Goal: Information Seeking & Learning: Learn about a topic

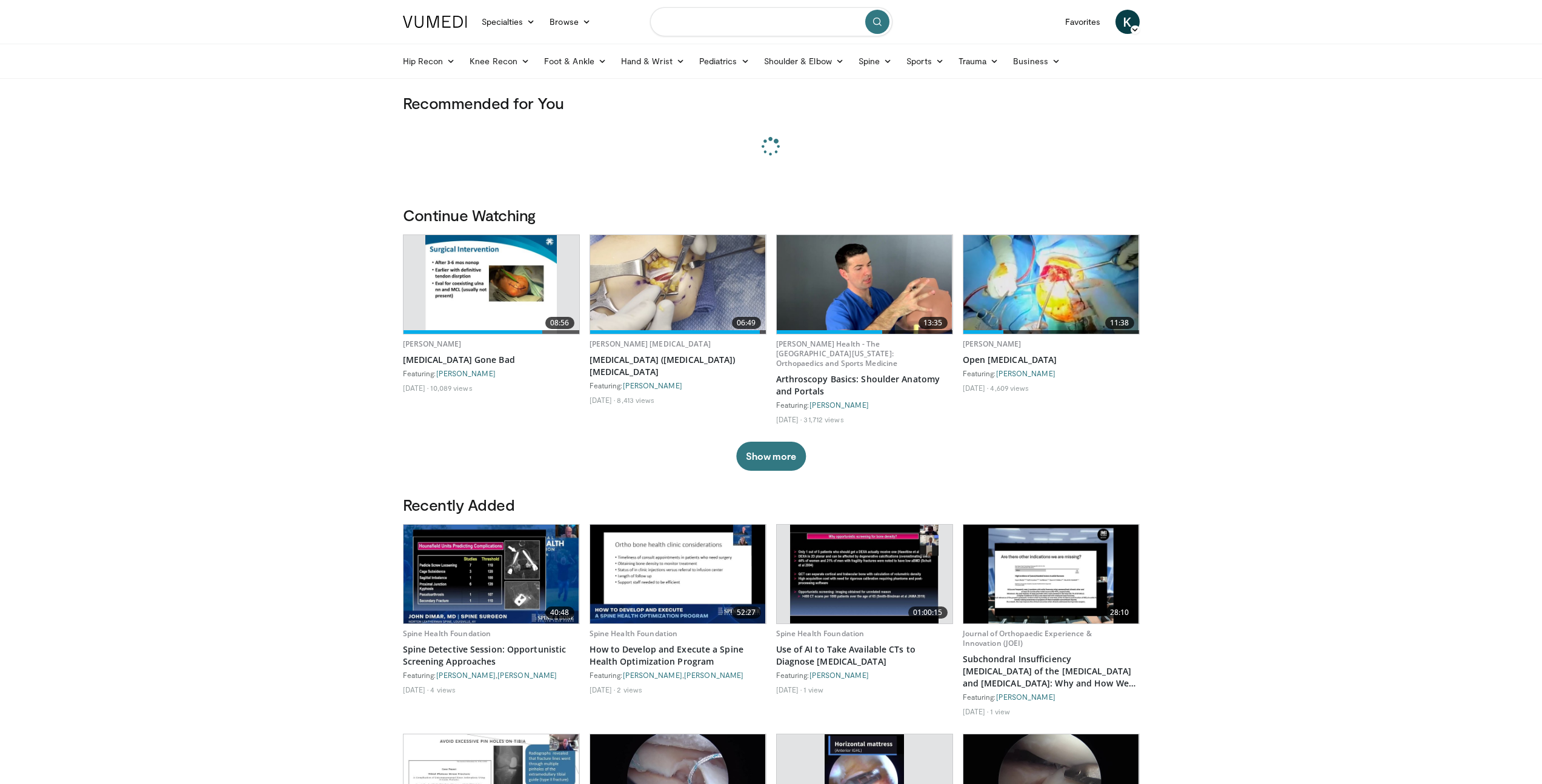
click at [745, 29] on input "Search topics, interventions" at bounding box center [771, 22] width 242 height 29
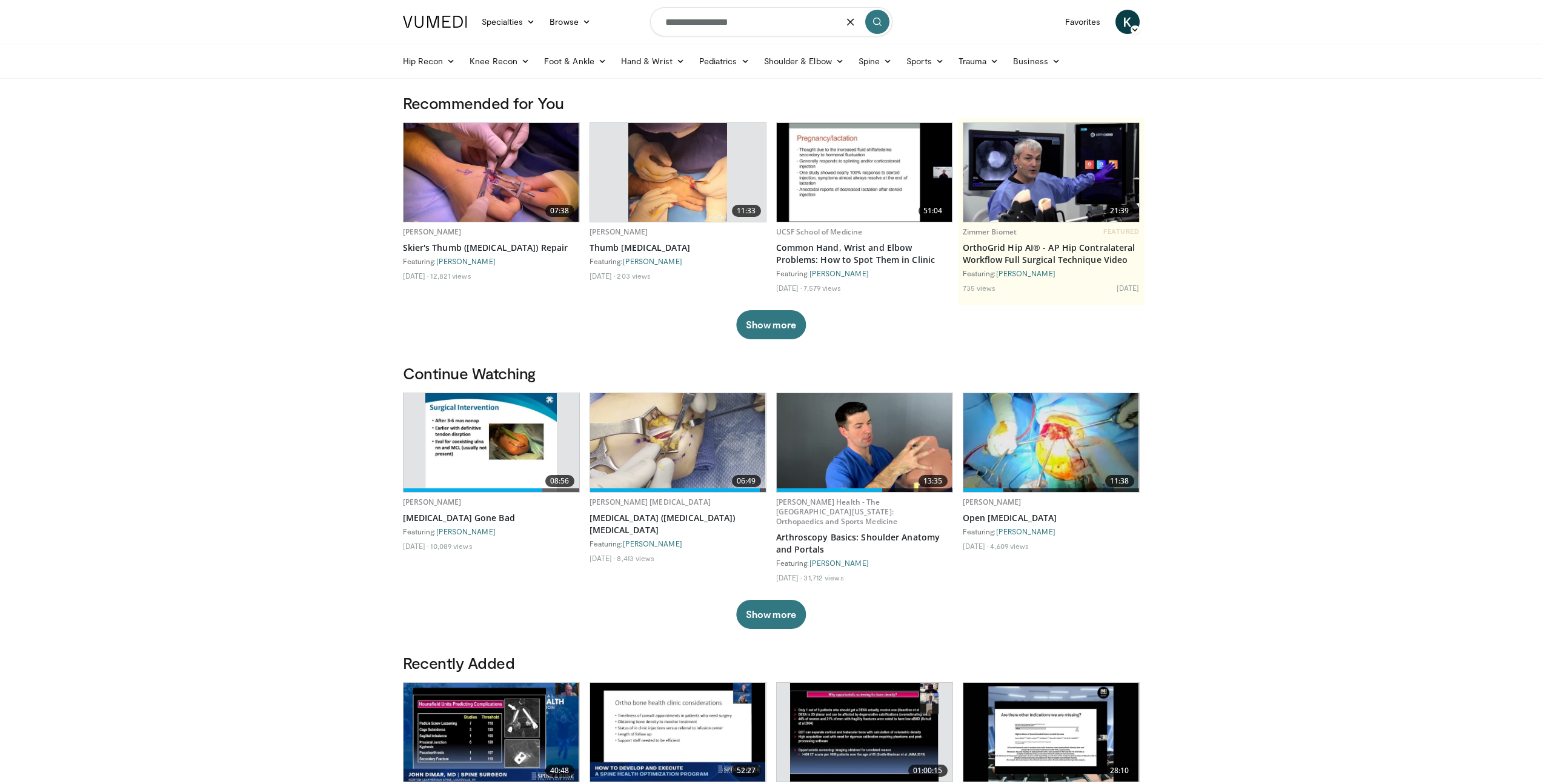
type input "**********"
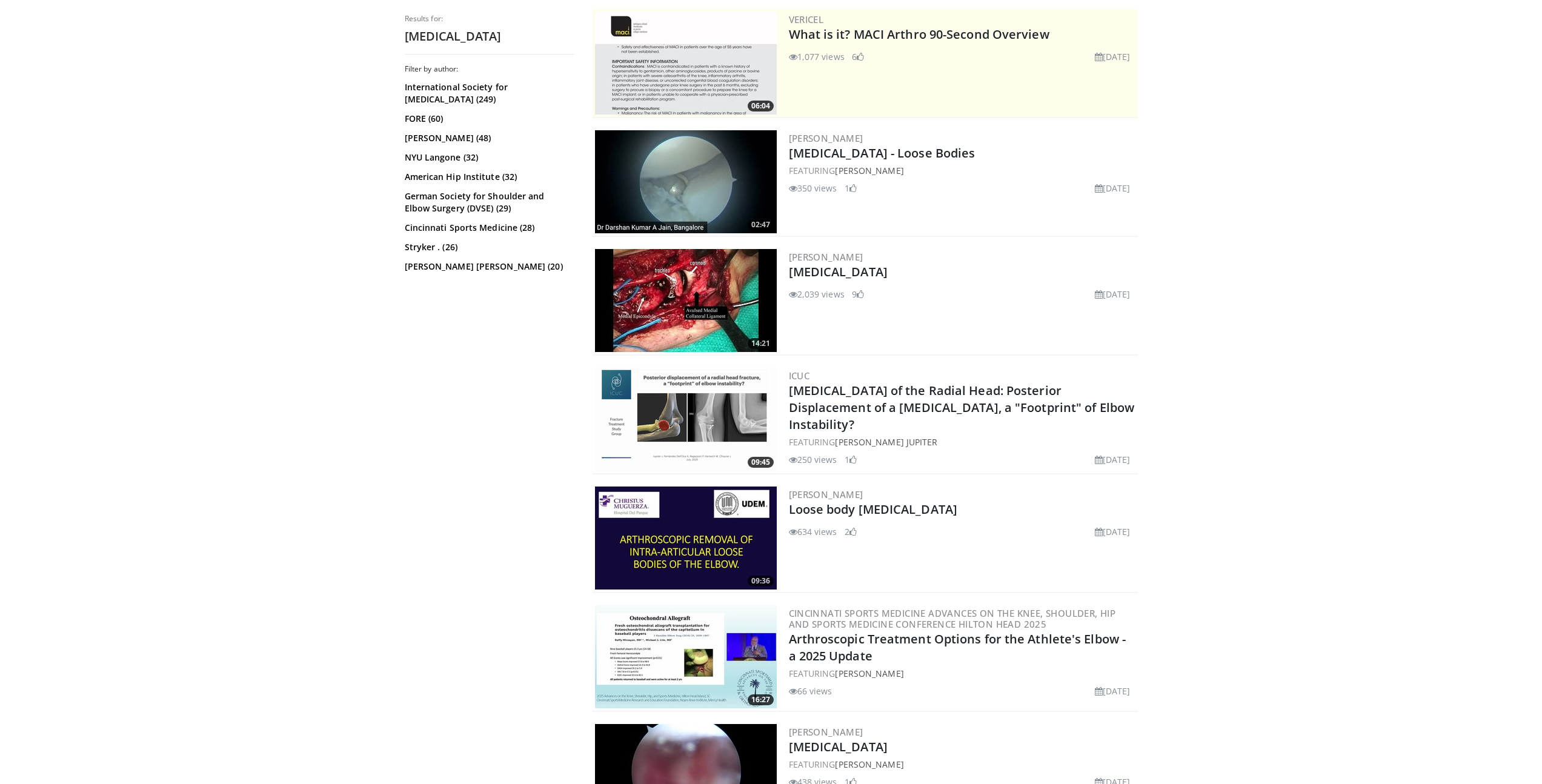
scroll to position [247, 0]
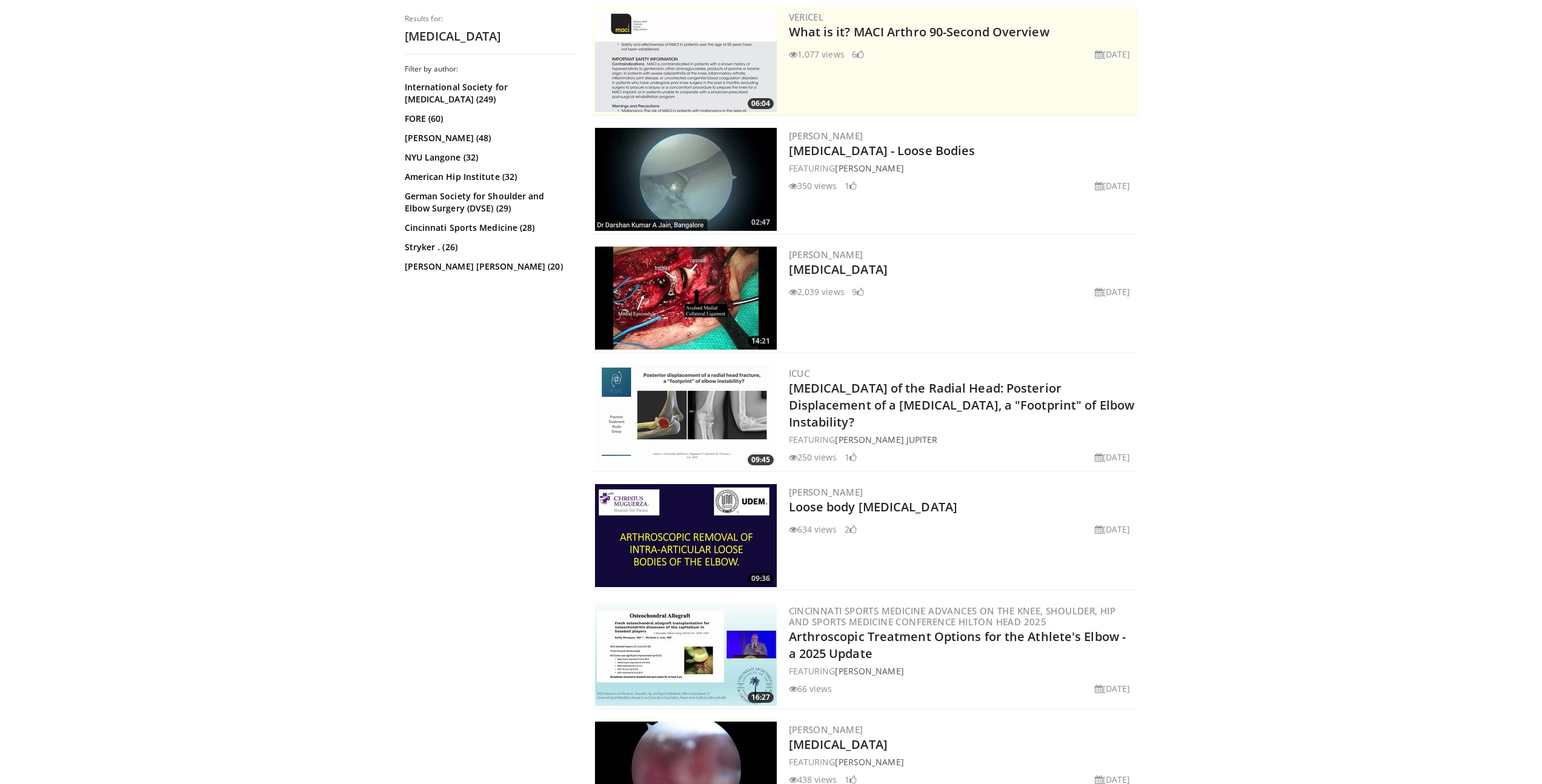
click at [682, 290] on img at bounding box center [685, 298] width 182 height 103
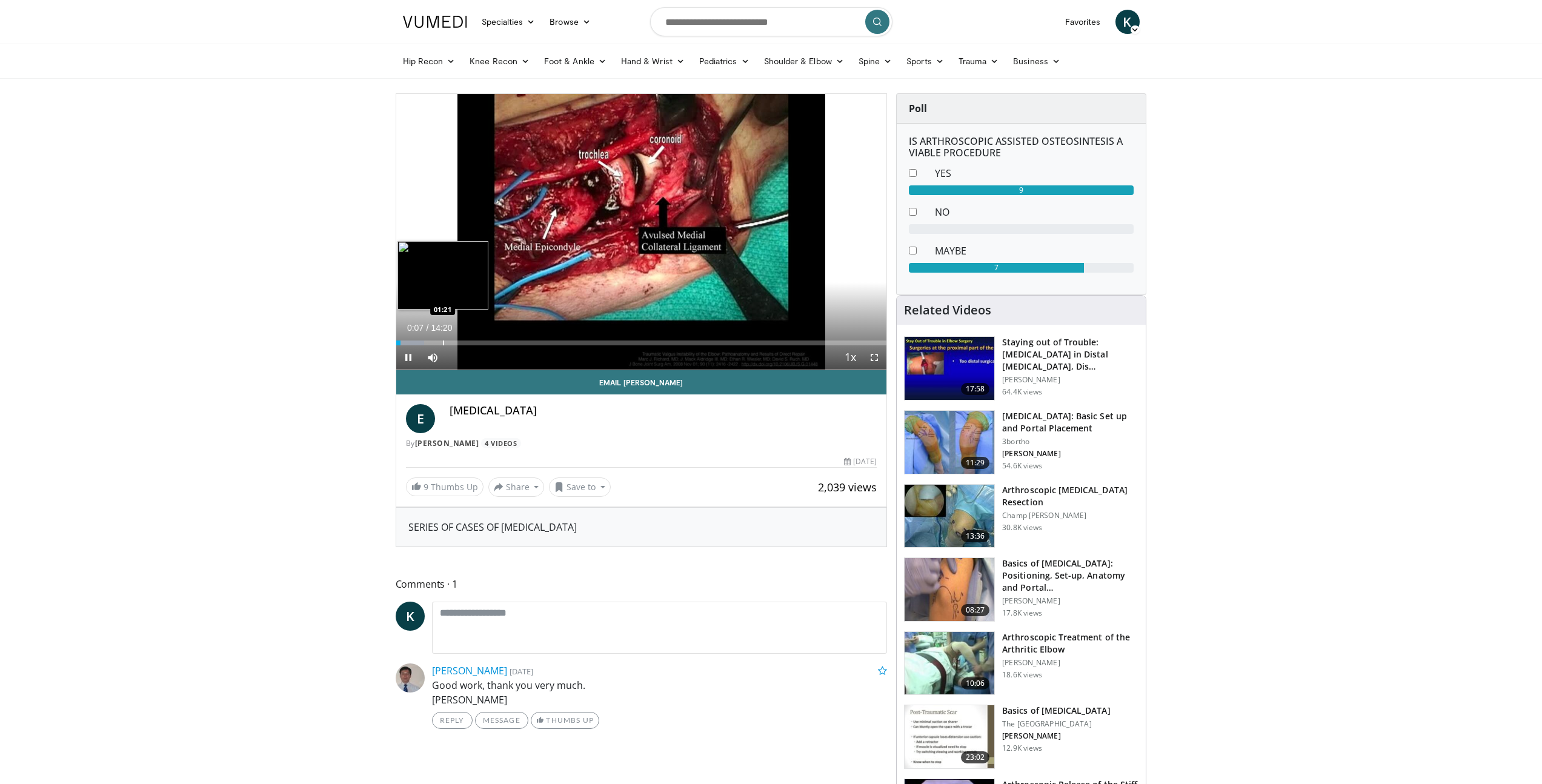
click at [443, 341] on div "Progress Bar" at bounding box center [443, 343] width 1 height 5
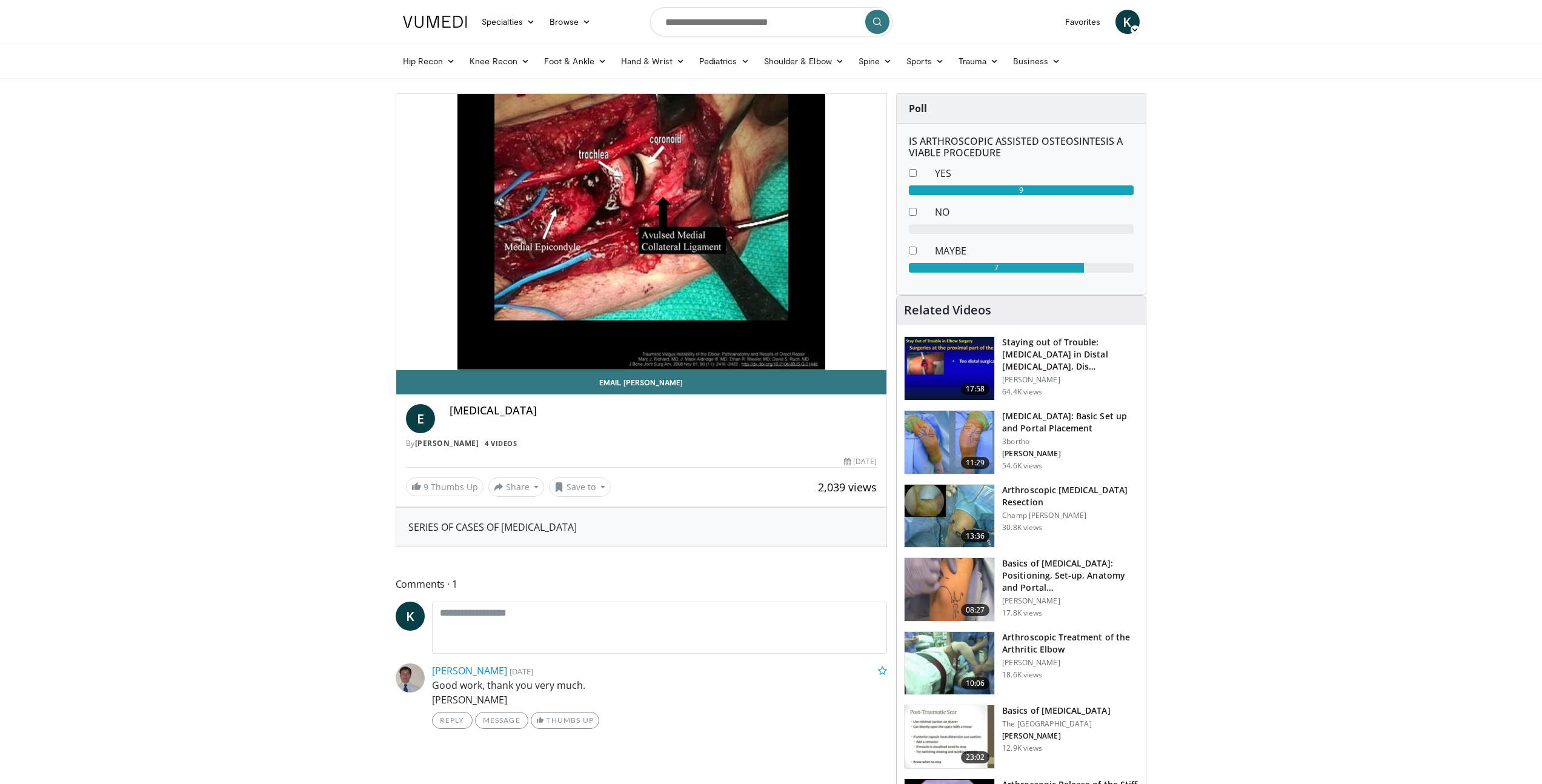
click at [959, 646] on img at bounding box center [950, 663] width 90 height 63
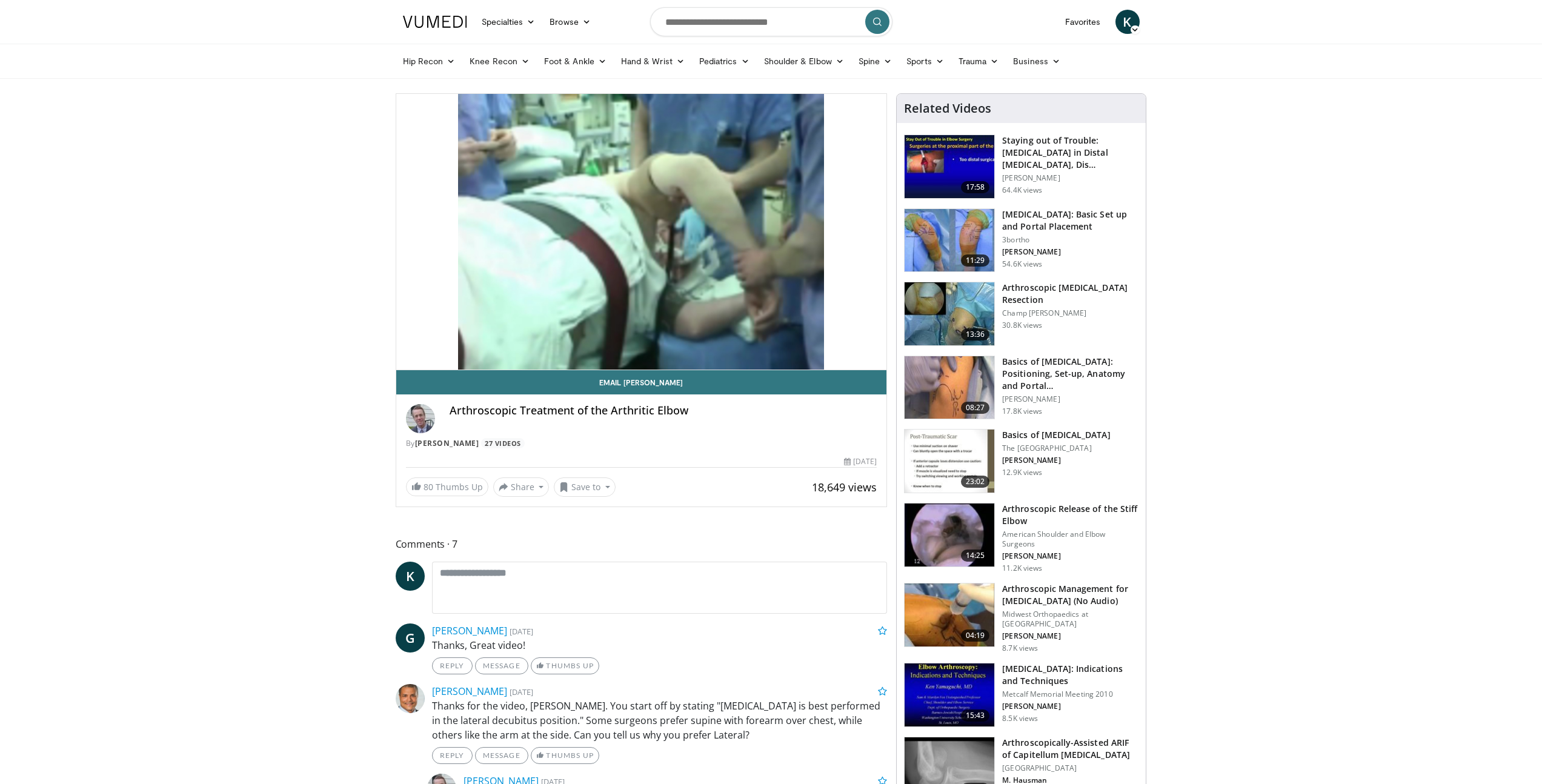
scroll to position [2, 0]
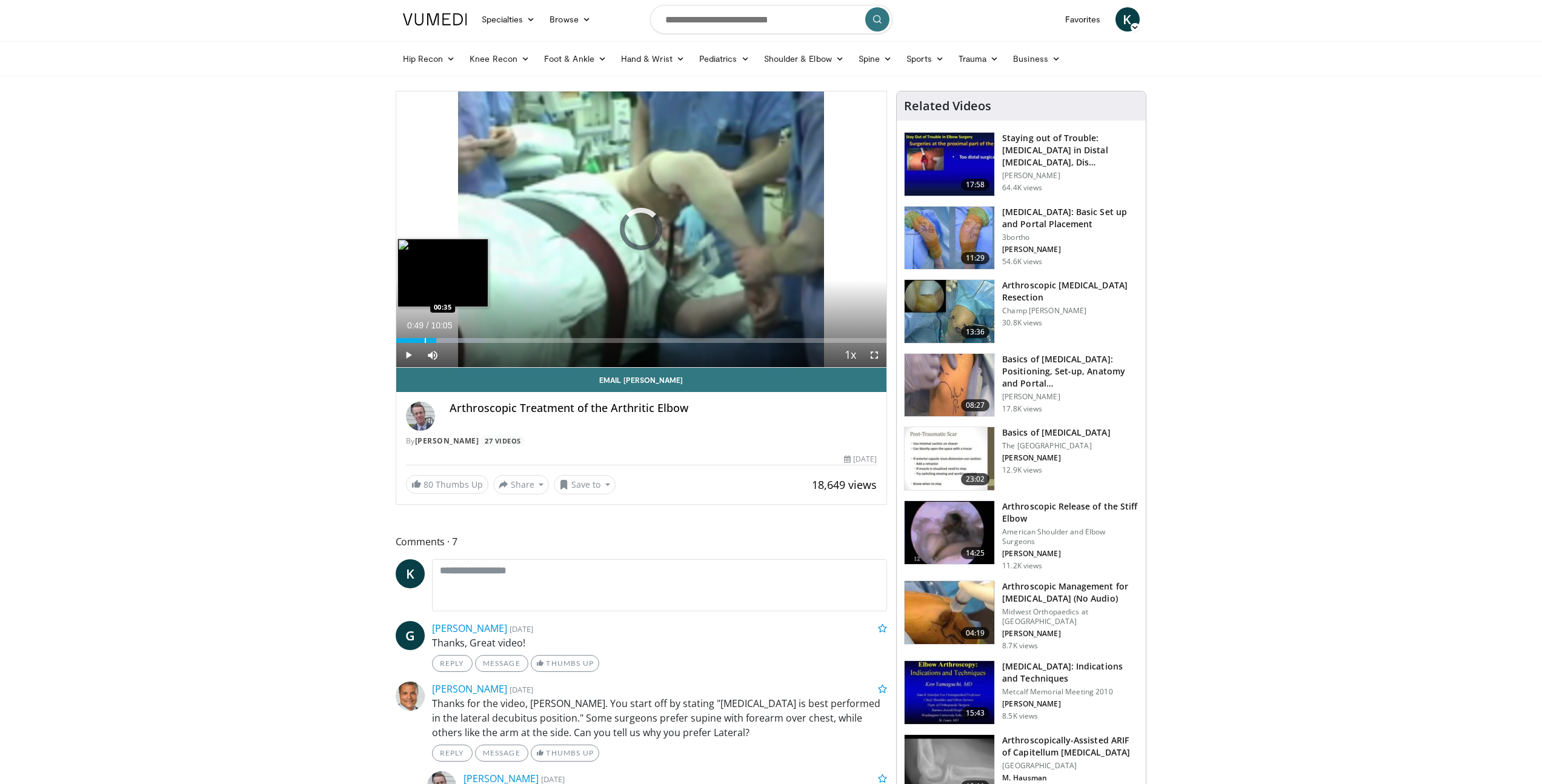
click at [425, 338] on div "Progress Bar" at bounding box center [425, 341] width 1 height 5
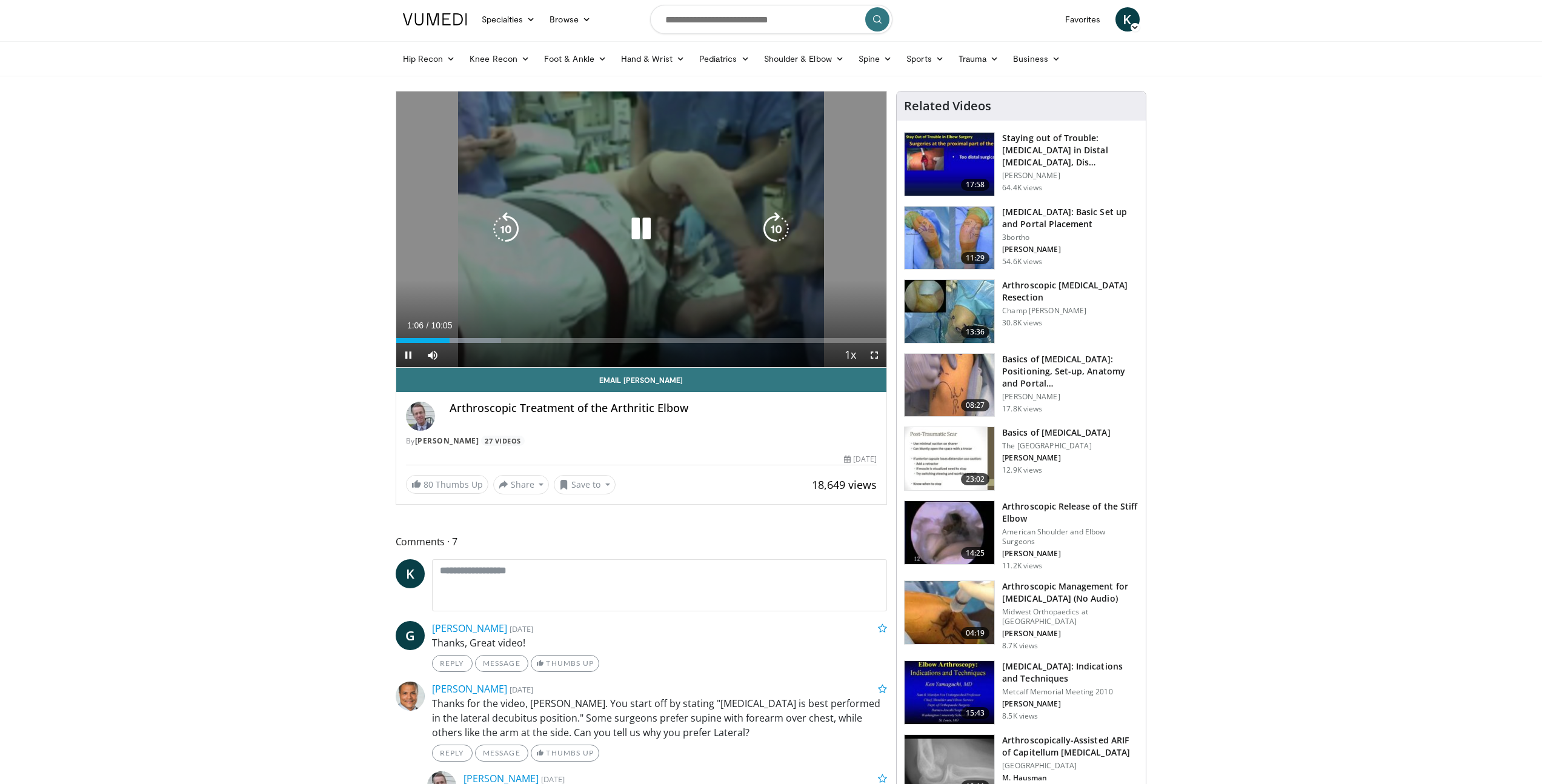
click at [646, 225] on icon "Video Player" at bounding box center [641, 229] width 34 height 34
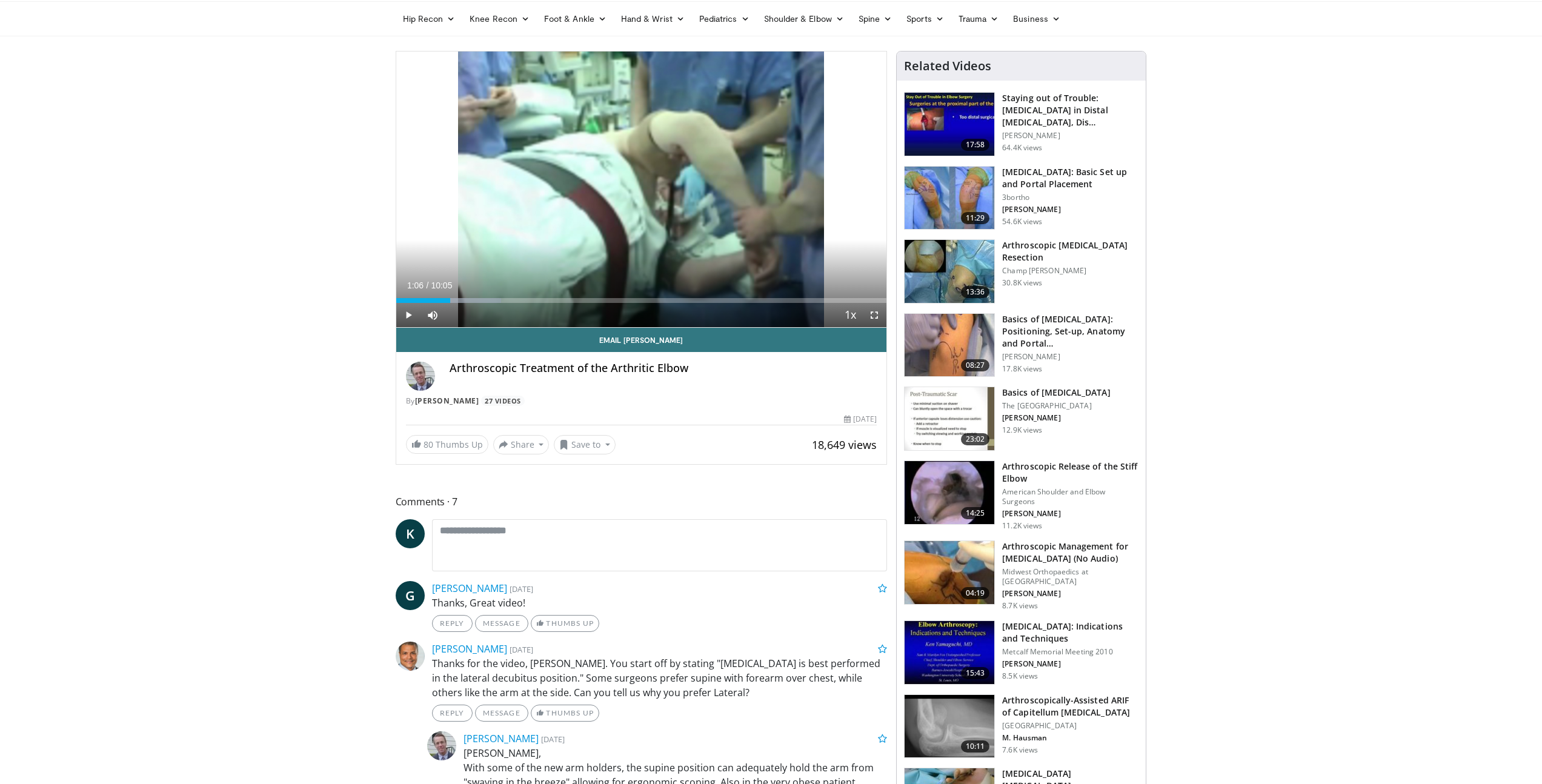
scroll to position [0, 0]
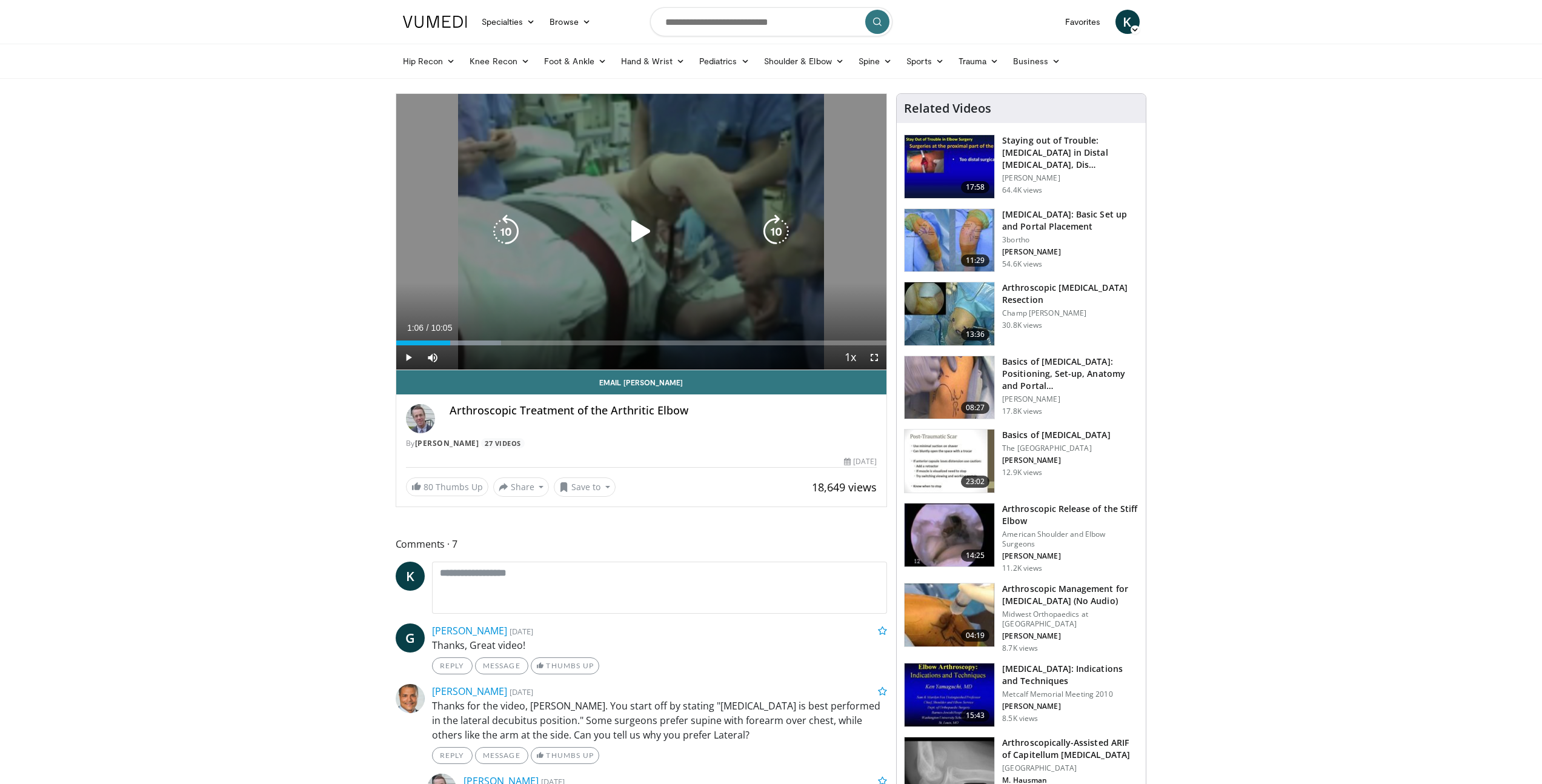
click at [634, 237] on icon "Video Player" at bounding box center [641, 232] width 34 height 34
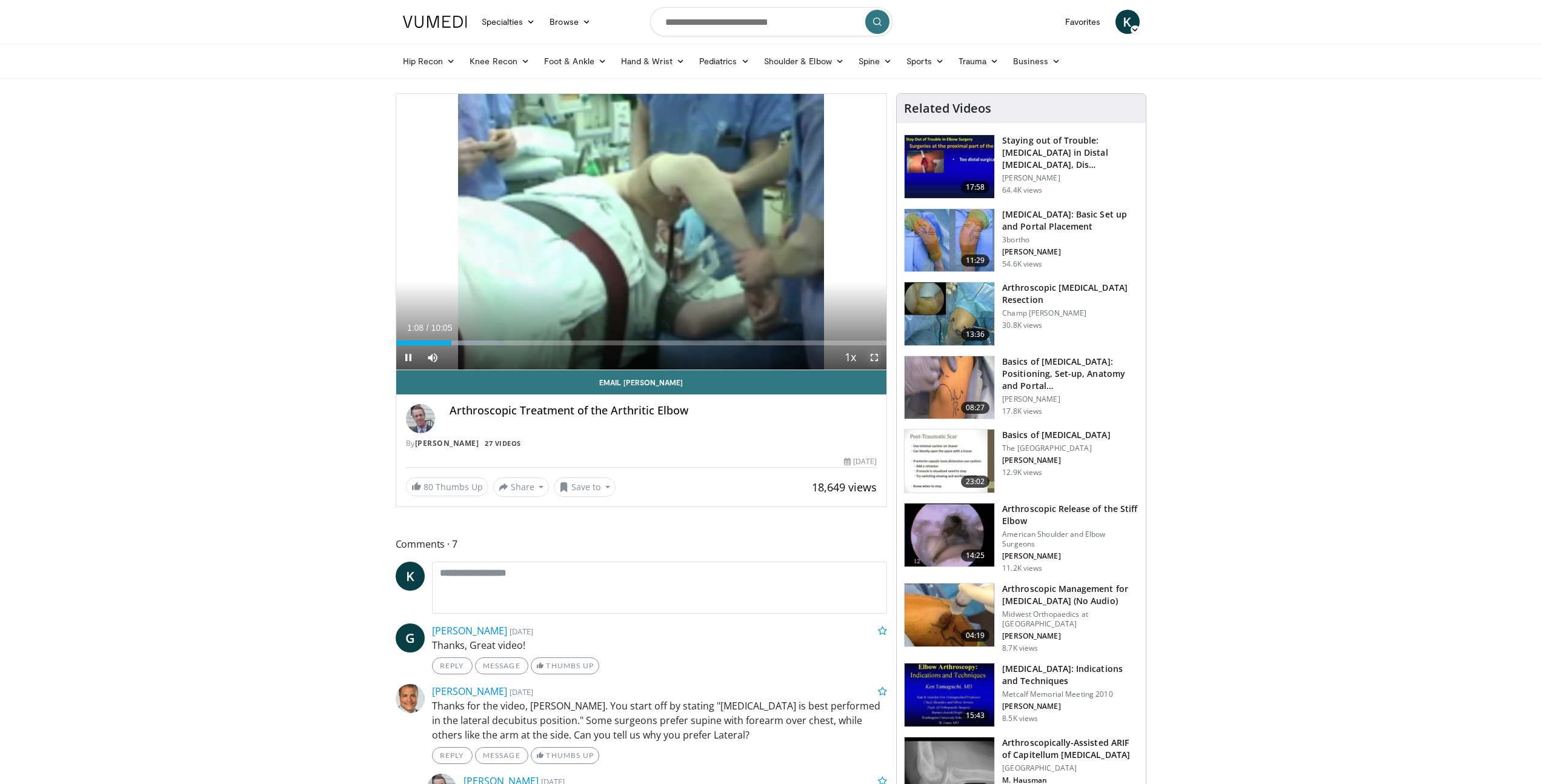
click at [874, 361] on span "Video Player" at bounding box center [874, 357] width 24 height 24
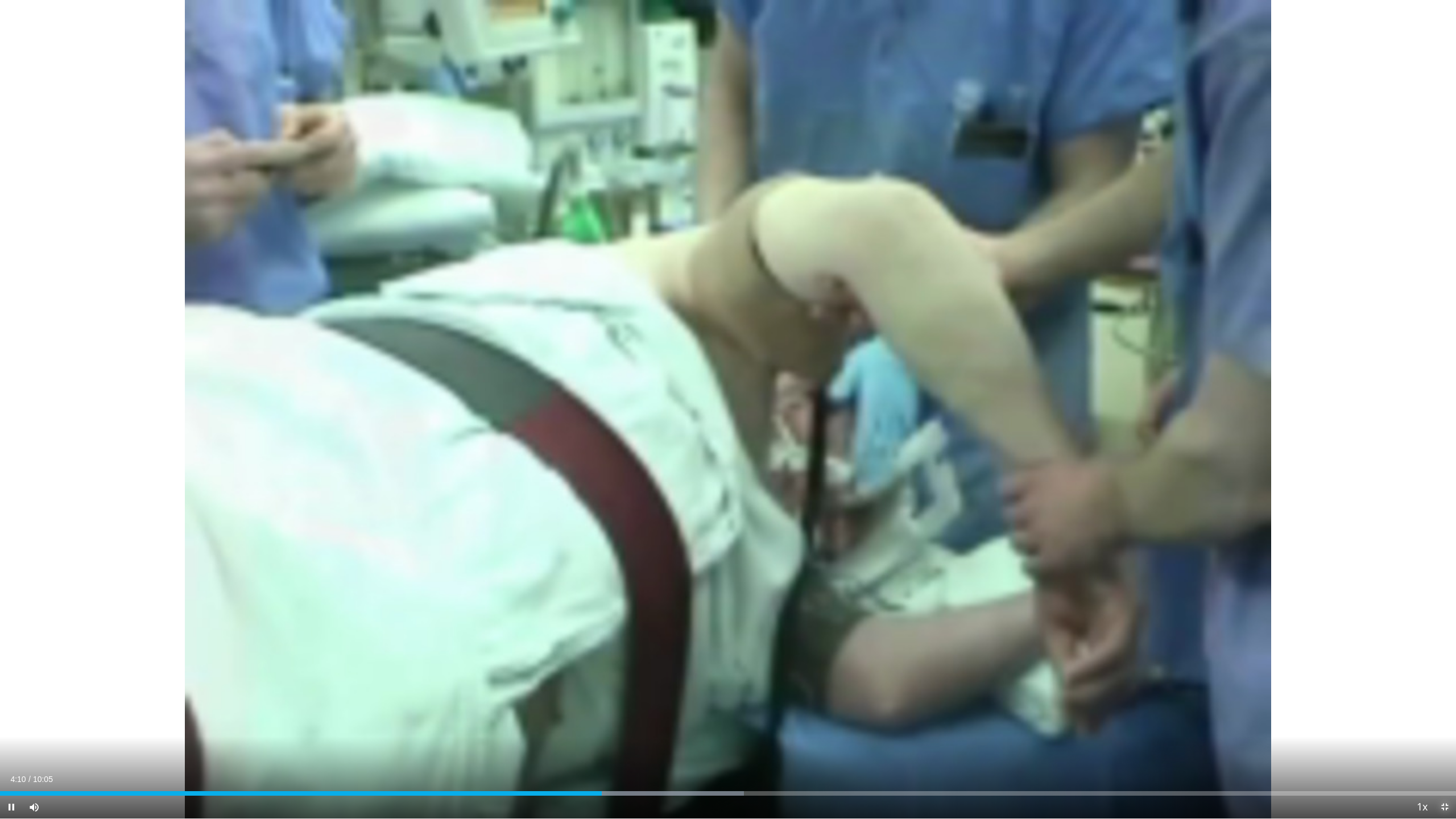
click at [1443, 735] on span "Video Player" at bounding box center [1444, 807] width 23 height 23
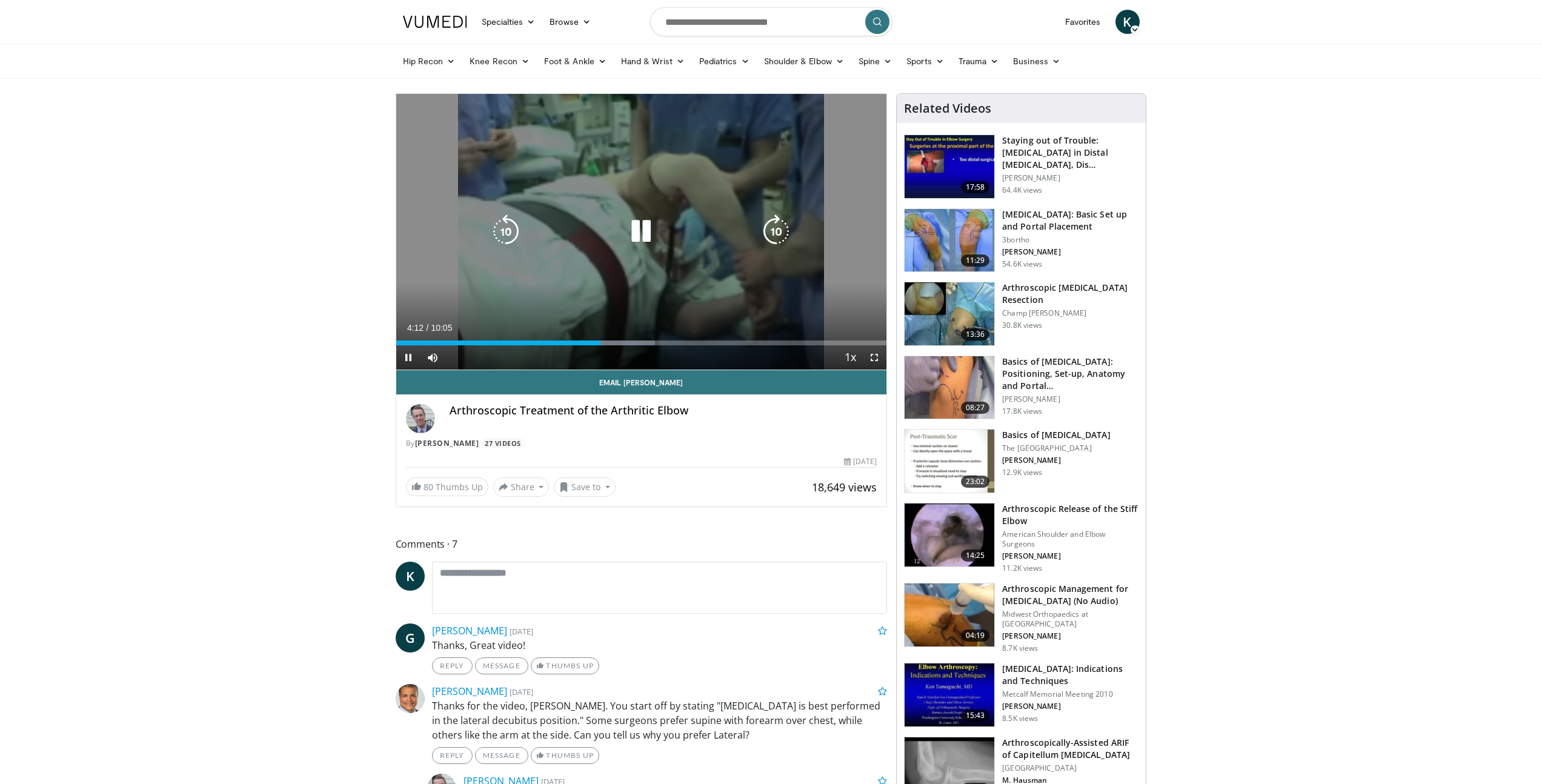
click at [642, 237] on icon "Video Player" at bounding box center [641, 232] width 34 height 34
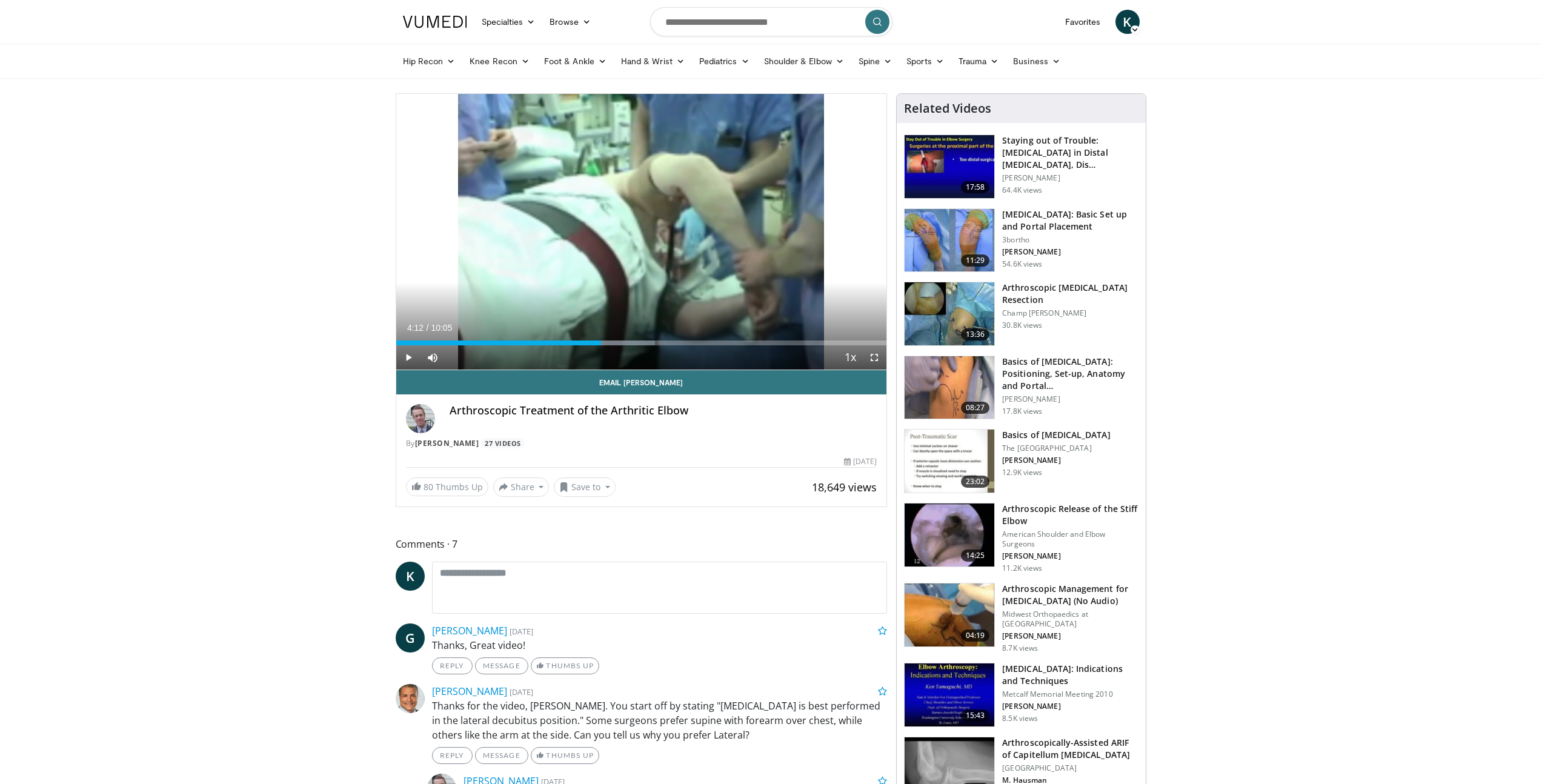
click at [971, 238] on img at bounding box center [950, 240] width 90 height 63
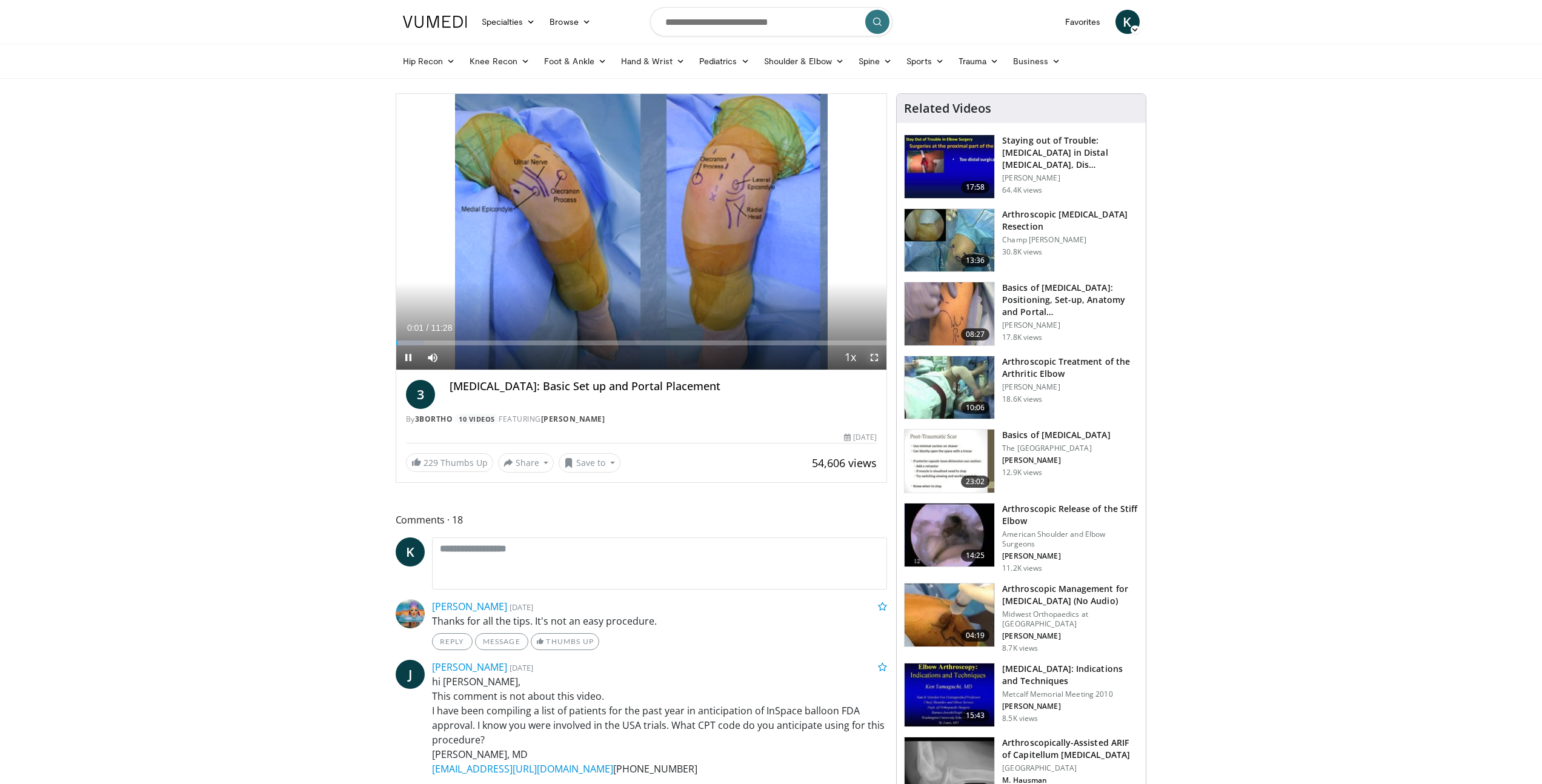
click at [876, 356] on span "Video Player" at bounding box center [874, 357] width 24 height 24
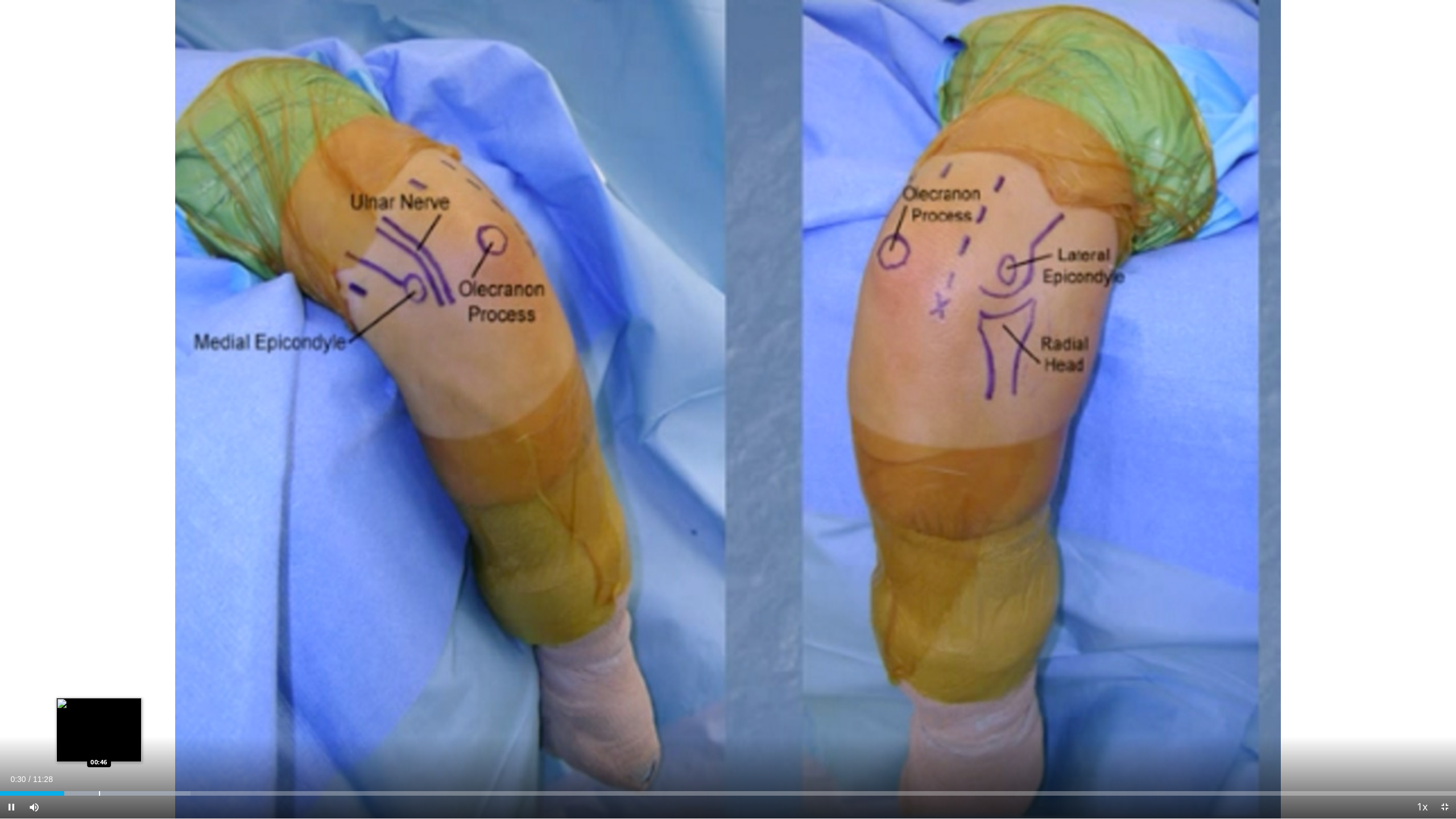
click at [98, 735] on div "Loaded : 13.08% 00:30 00:46" at bounding box center [728, 790] width 1456 height 11
click at [175, 735] on div "Progress Bar" at bounding box center [176, 793] width 1 height 5
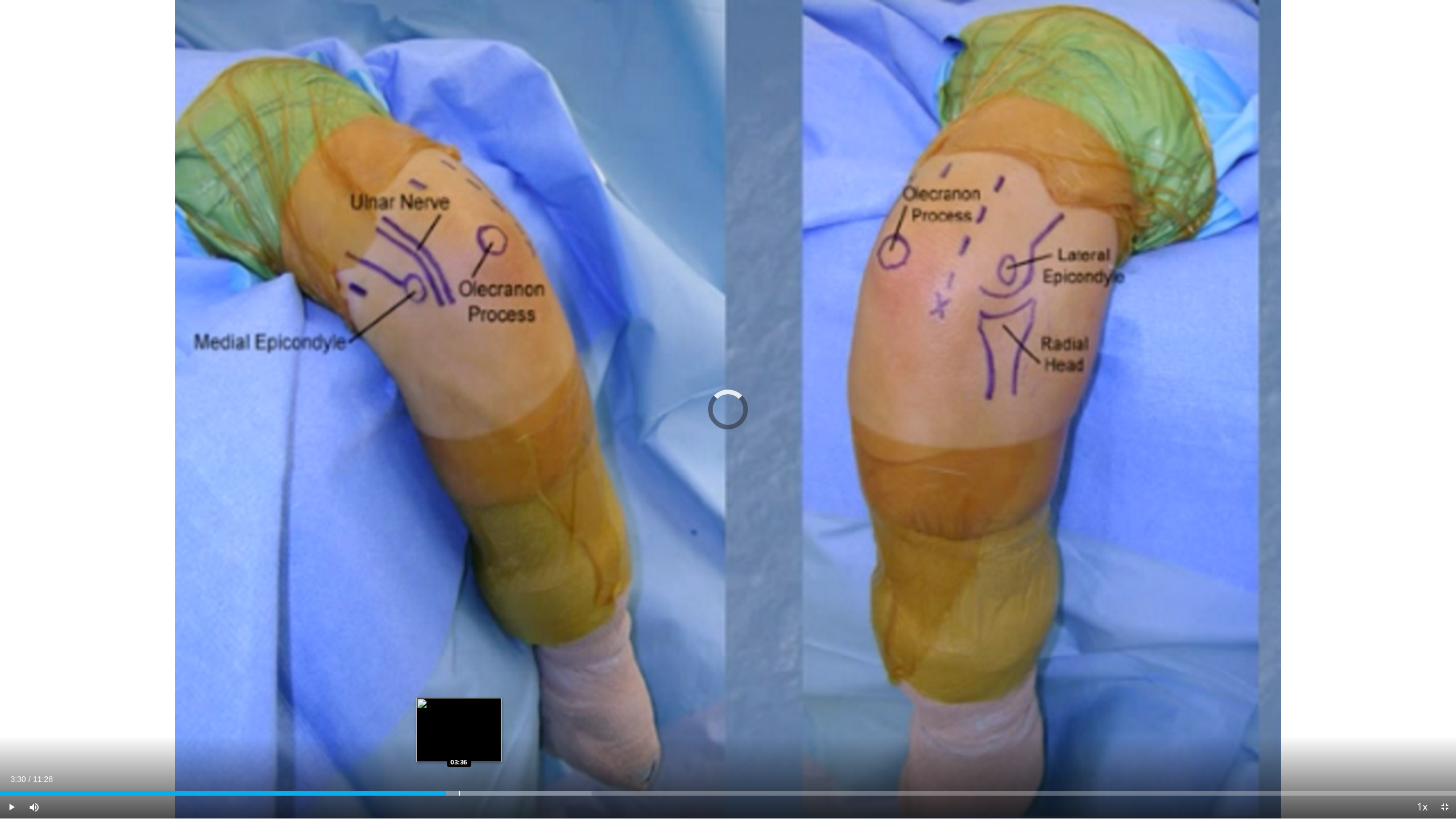
click at [459, 735] on div "Progress Bar" at bounding box center [459, 793] width 1 height 5
click at [487, 735] on div "Progress Bar" at bounding box center [487, 793] width 1 height 5
click at [508, 735] on div "Progress Bar" at bounding box center [509, 793] width 1 height 5
click at [500, 735] on div "Progress Bar" at bounding box center [500, 793] width 1 height 5
click at [490, 735] on div "Progress Bar" at bounding box center [491, 793] width 1 height 5
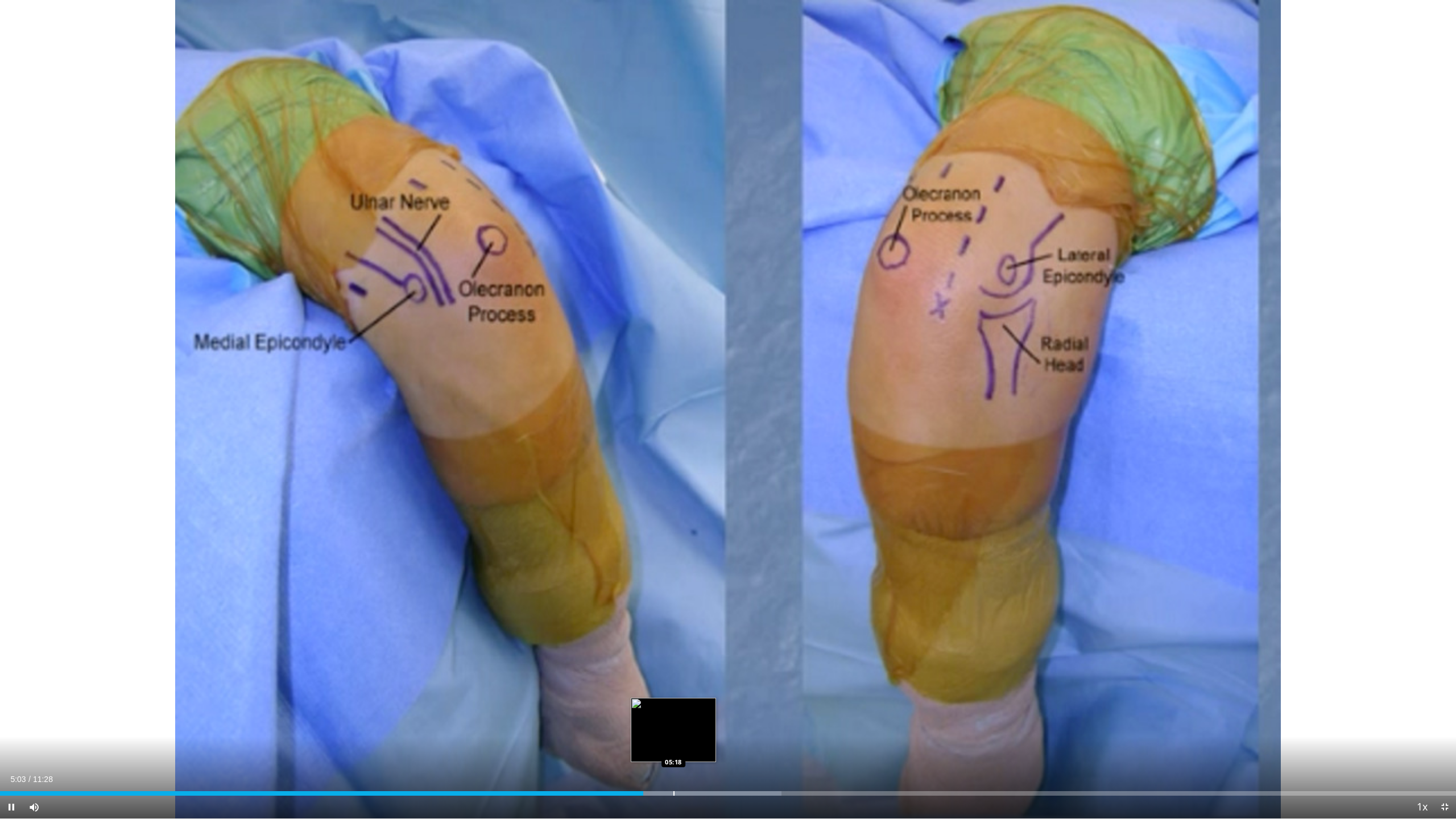
click at [673, 735] on div "Progress Bar" at bounding box center [674, 793] width 1 height 5
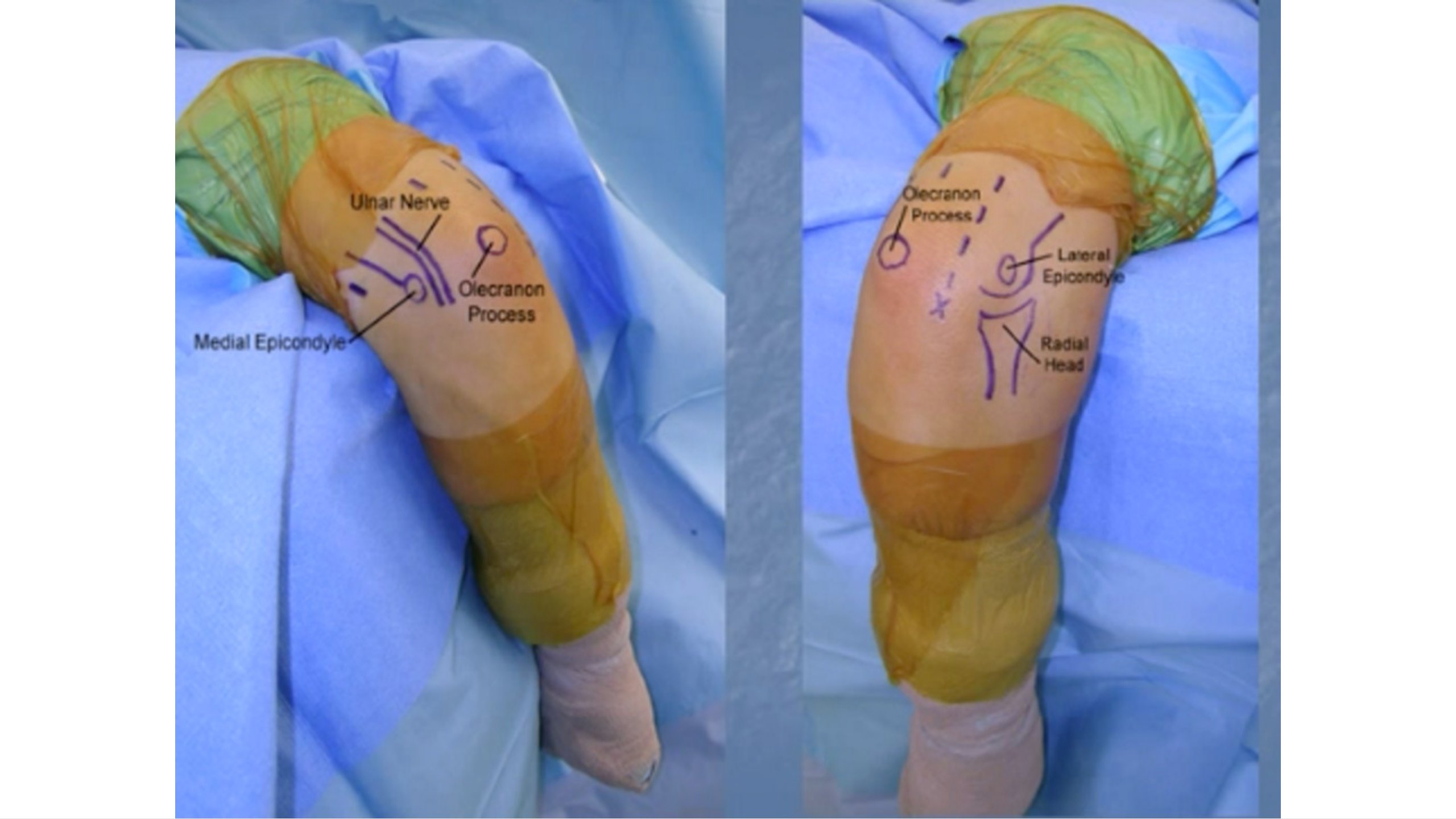
click at [671, 735] on div "10 seconds Tap to unmute" at bounding box center [728, 409] width 1456 height 818
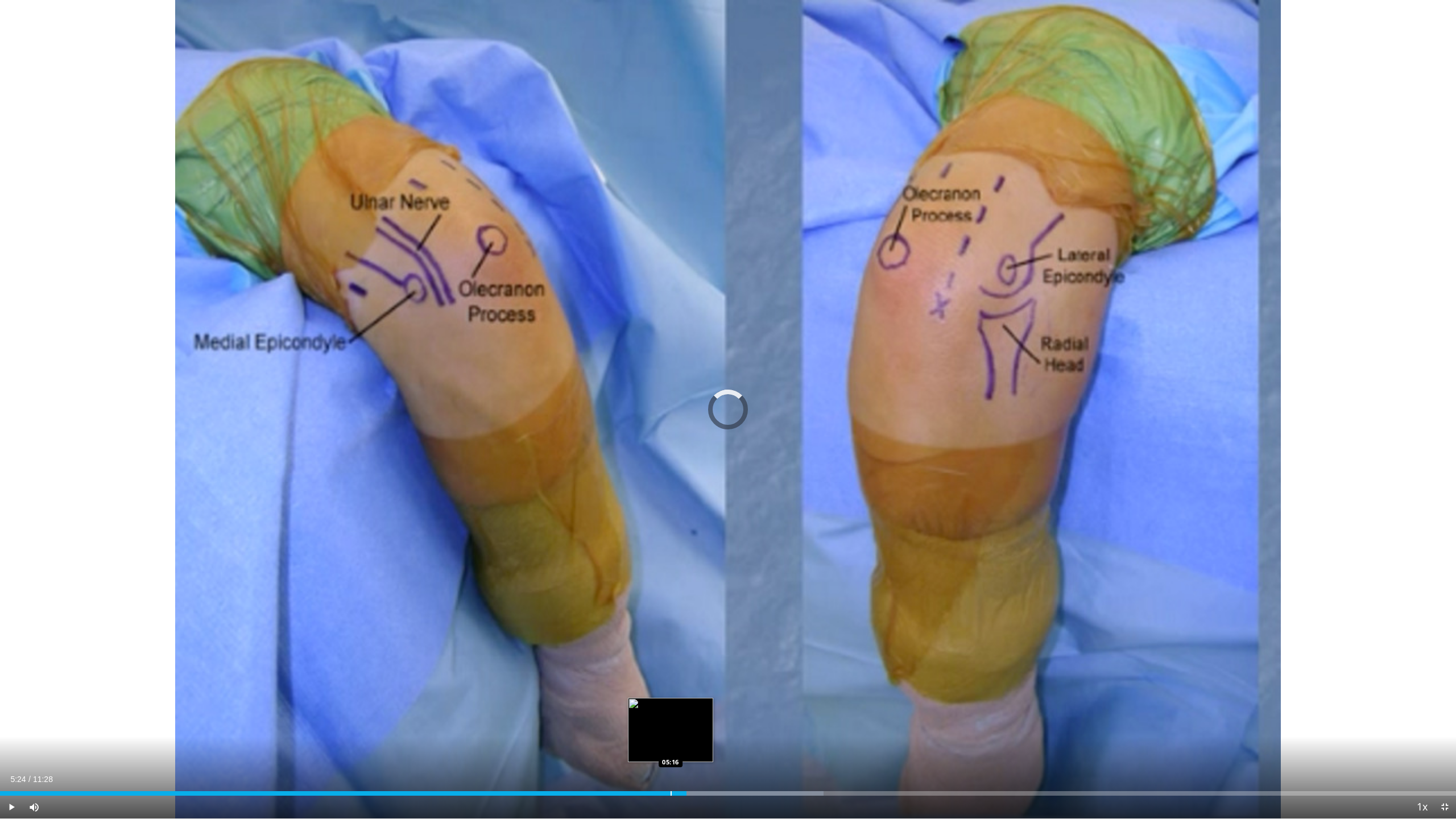
click at [670, 735] on div "Progress Bar" at bounding box center [671, 793] width 1 height 5
click at [680, 735] on div "Progress Bar" at bounding box center [680, 793] width 1 height 5
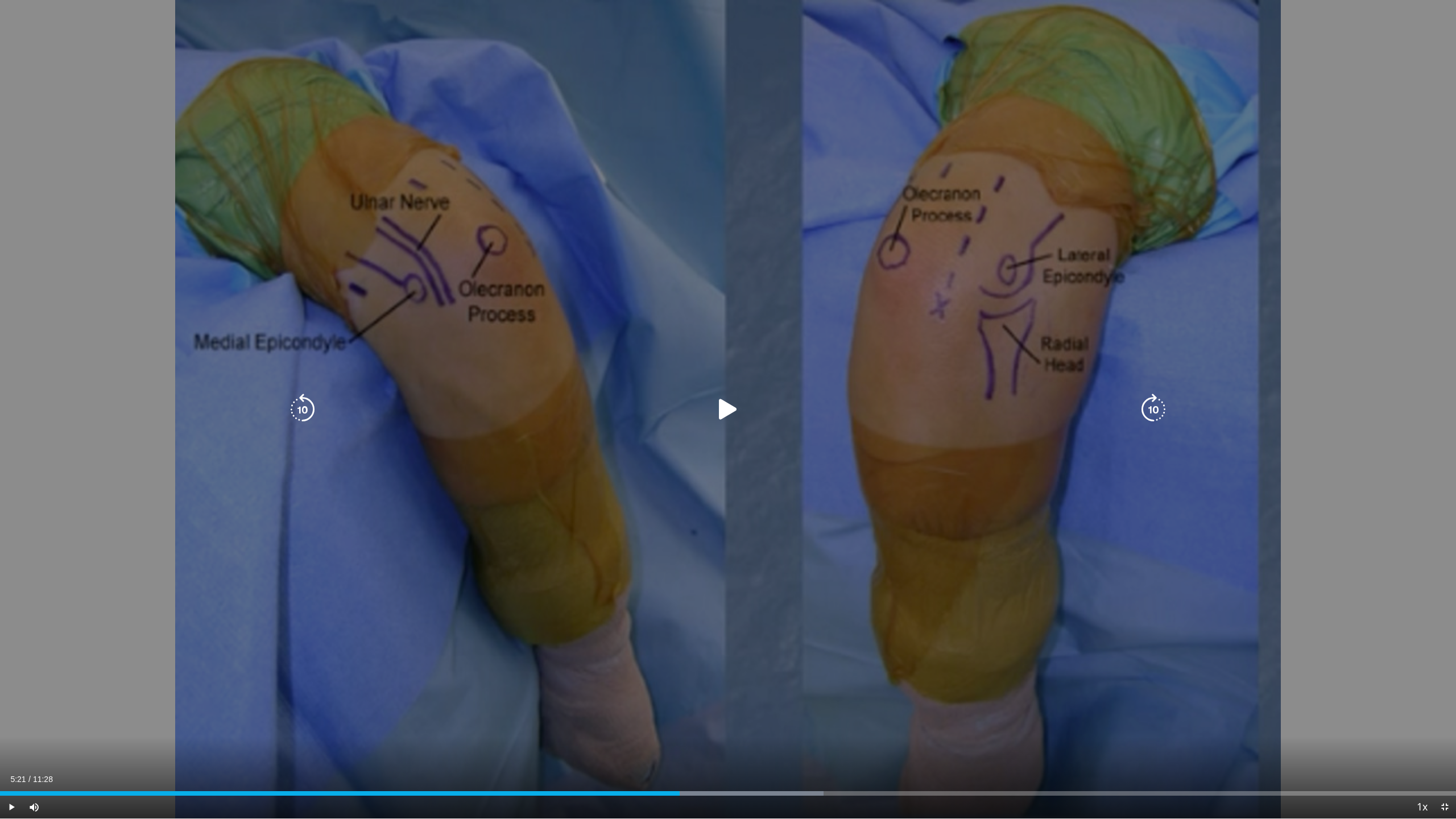
click at [725, 411] on icon "Video Player" at bounding box center [728, 409] width 32 height 32
click at [725, 408] on icon "Video Player" at bounding box center [728, 409] width 32 height 32
click at [735, 409] on icon "Video Player" at bounding box center [728, 409] width 32 height 32
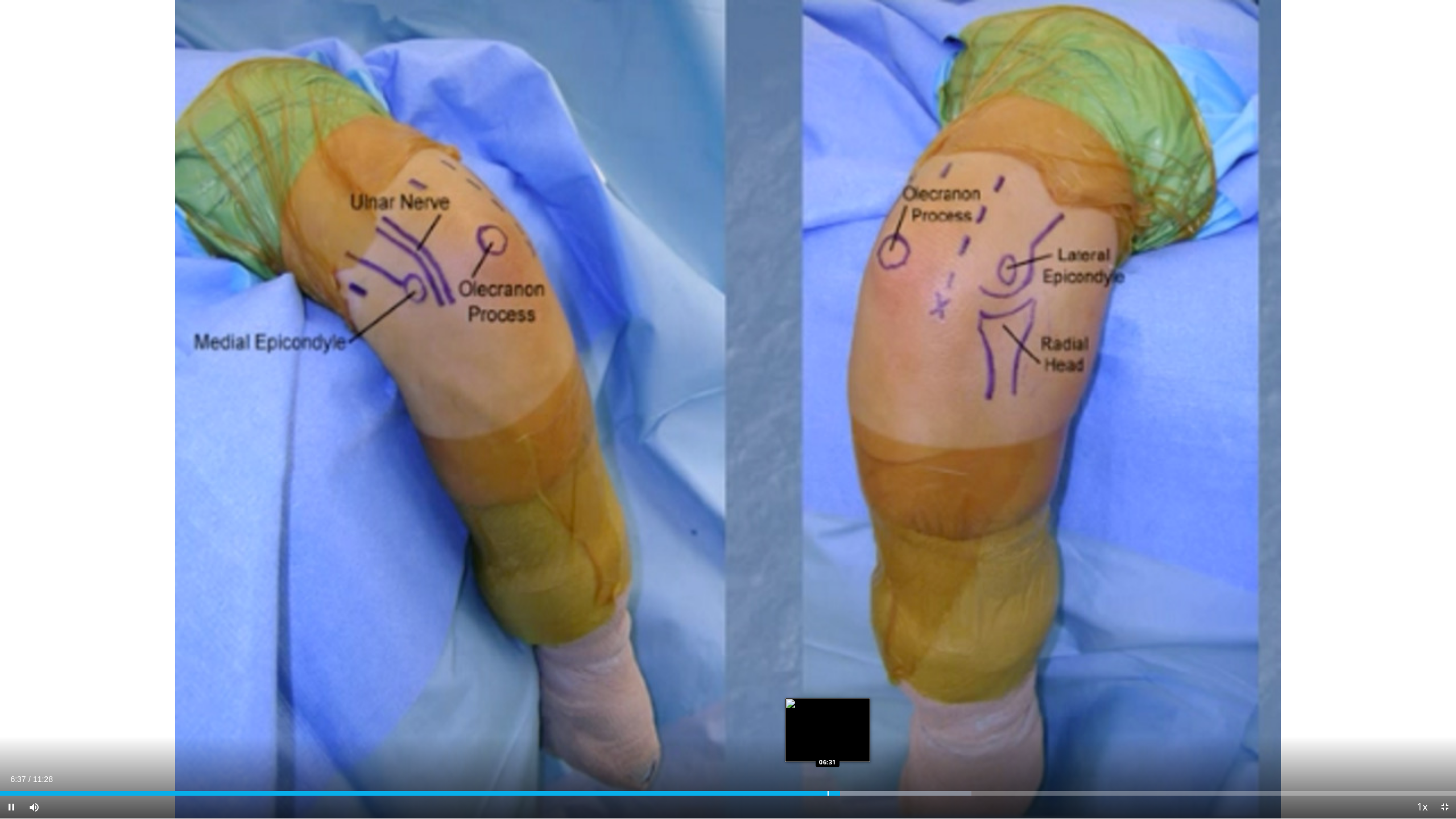
click at [827, 735] on div "Progress Bar" at bounding box center [828, 793] width 1 height 5
click at [791, 735] on div "Loaded : 66.72% 06:35 06:14" at bounding box center [728, 790] width 1456 height 11
click at [1018, 735] on div "Current Time 8:12 / Duration 11:28 Pause Skip Backward Skip Forward Mute Loaded…" at bounding box center [728, 807] width 1456 height 23
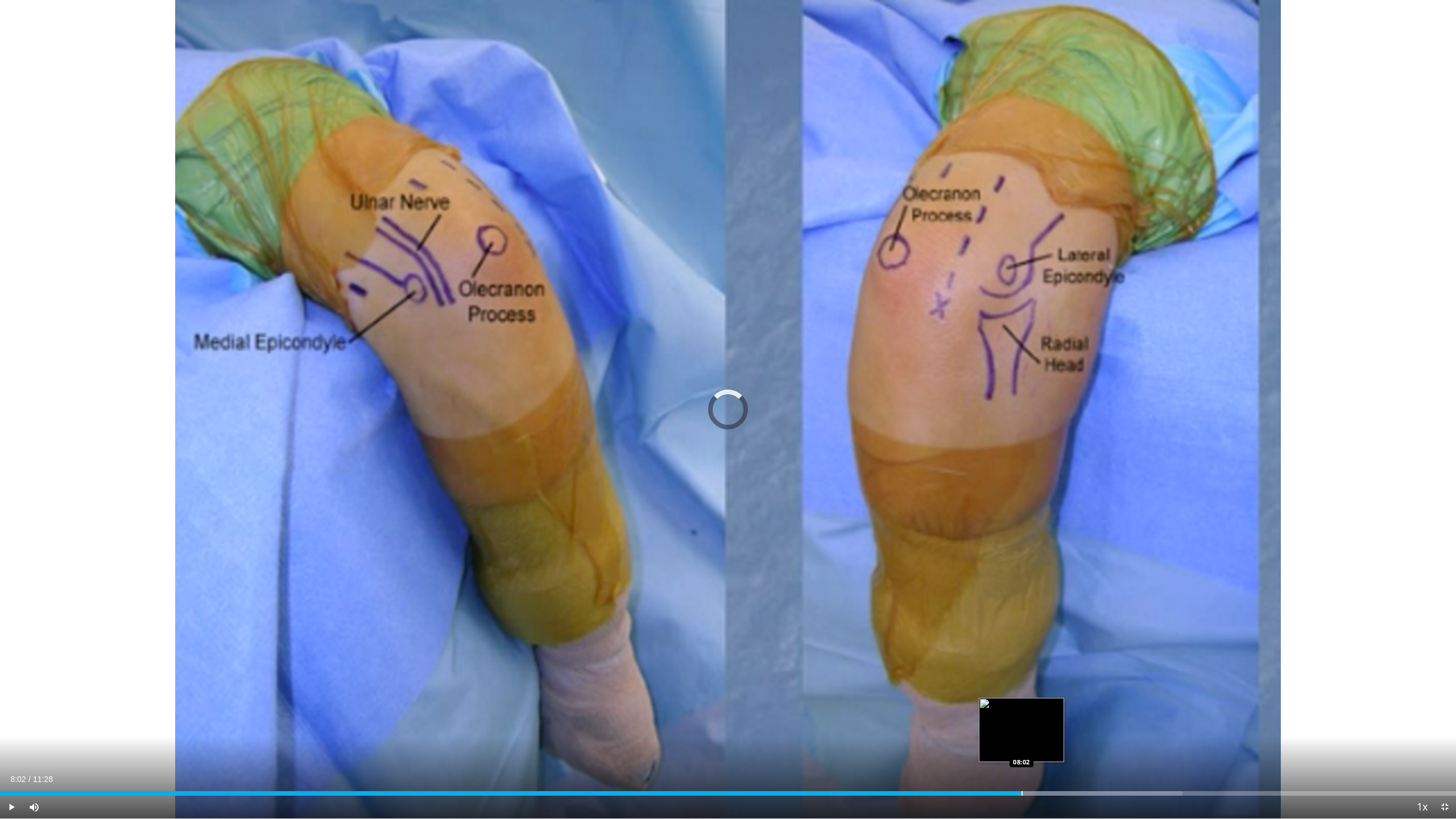
click at [1021, 735] on div "Loaded : 81.22% 08:02 08:02" at bounding box center [728, 790] width 1456 height 11
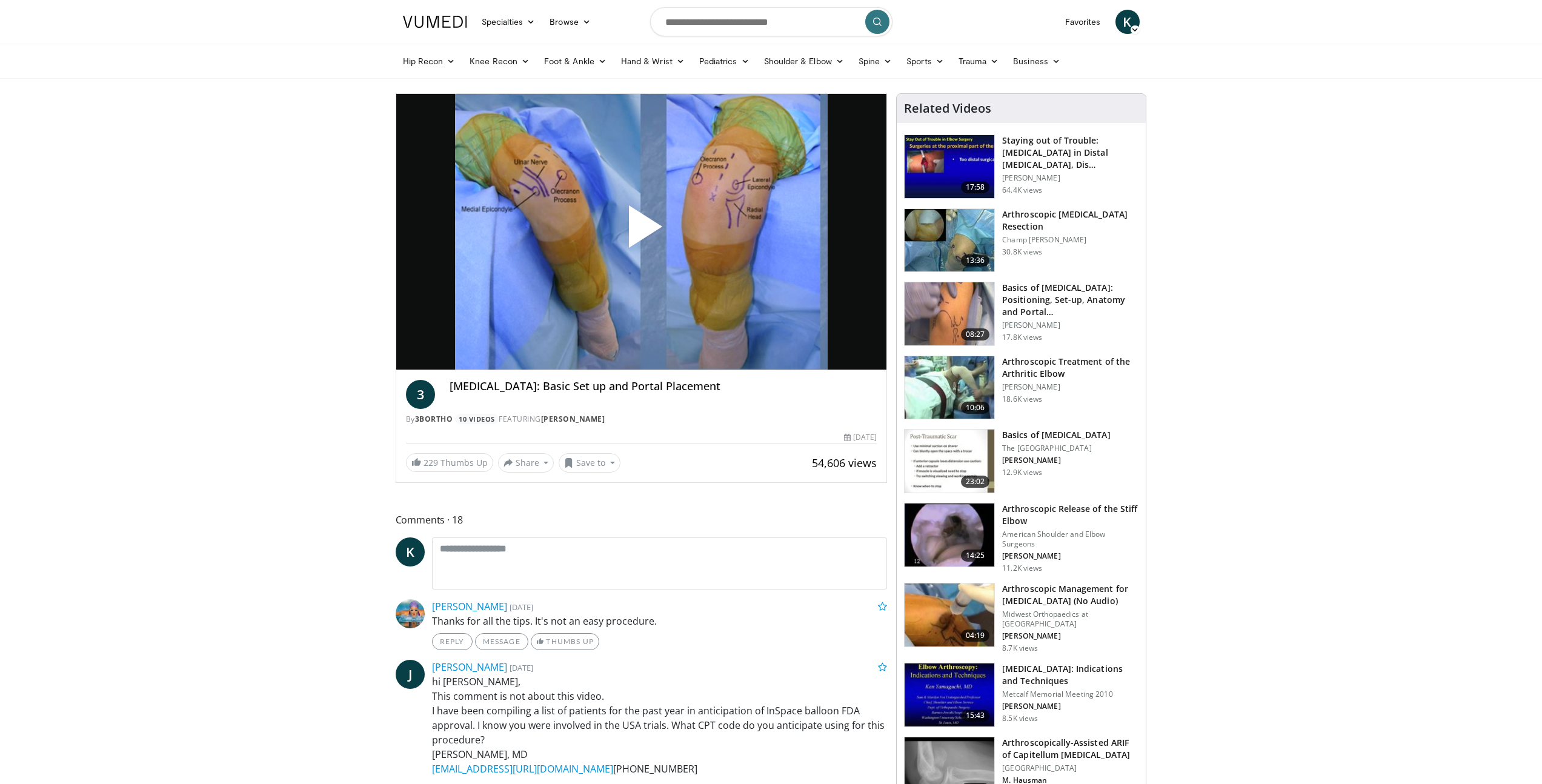
click at [959, 455] on img at bounding box center [950, 461] width 90 height 63
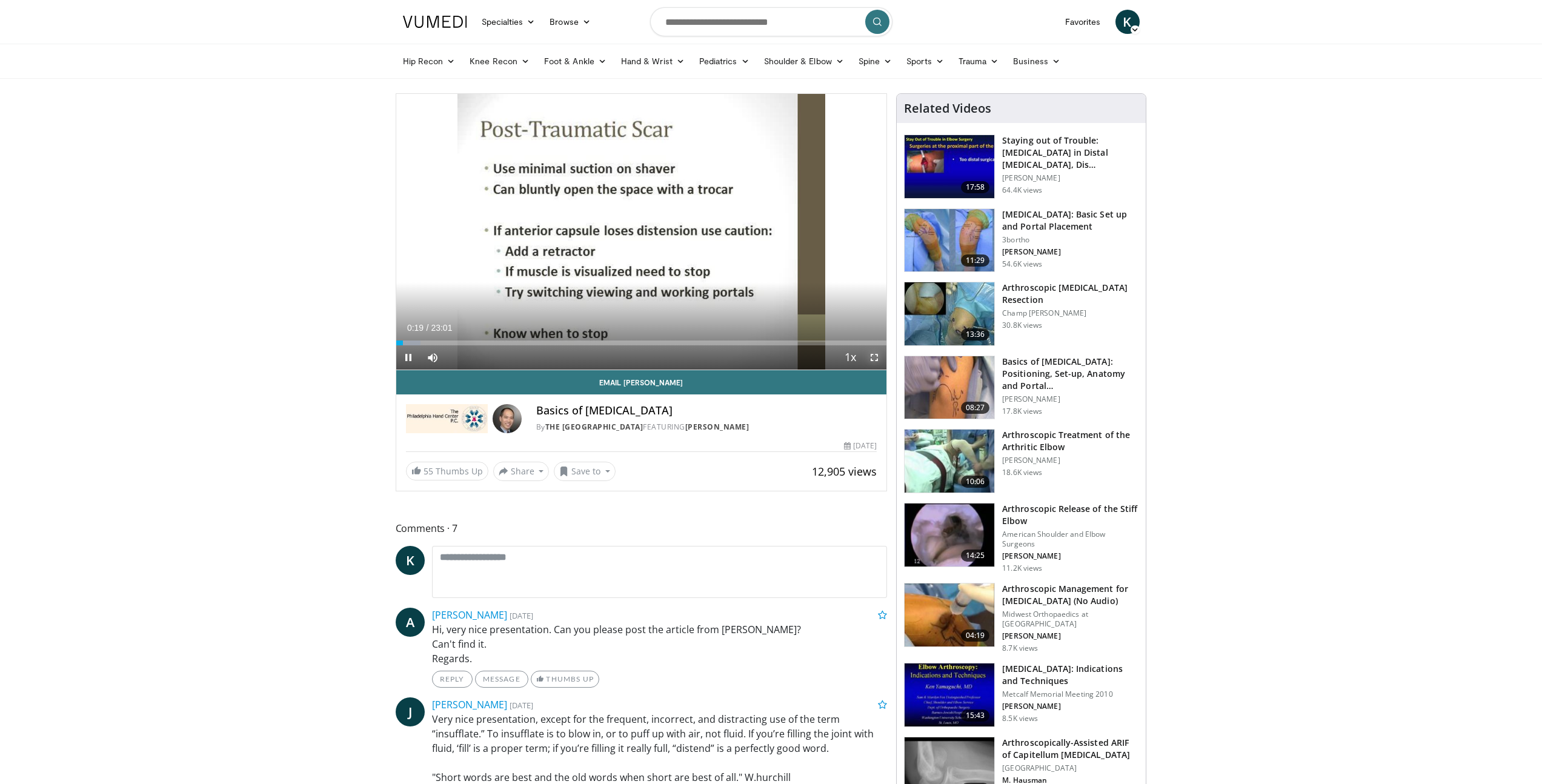
click at [875, 355] on span "Video Player" at bounding box center [874, 357] width 24 height 24
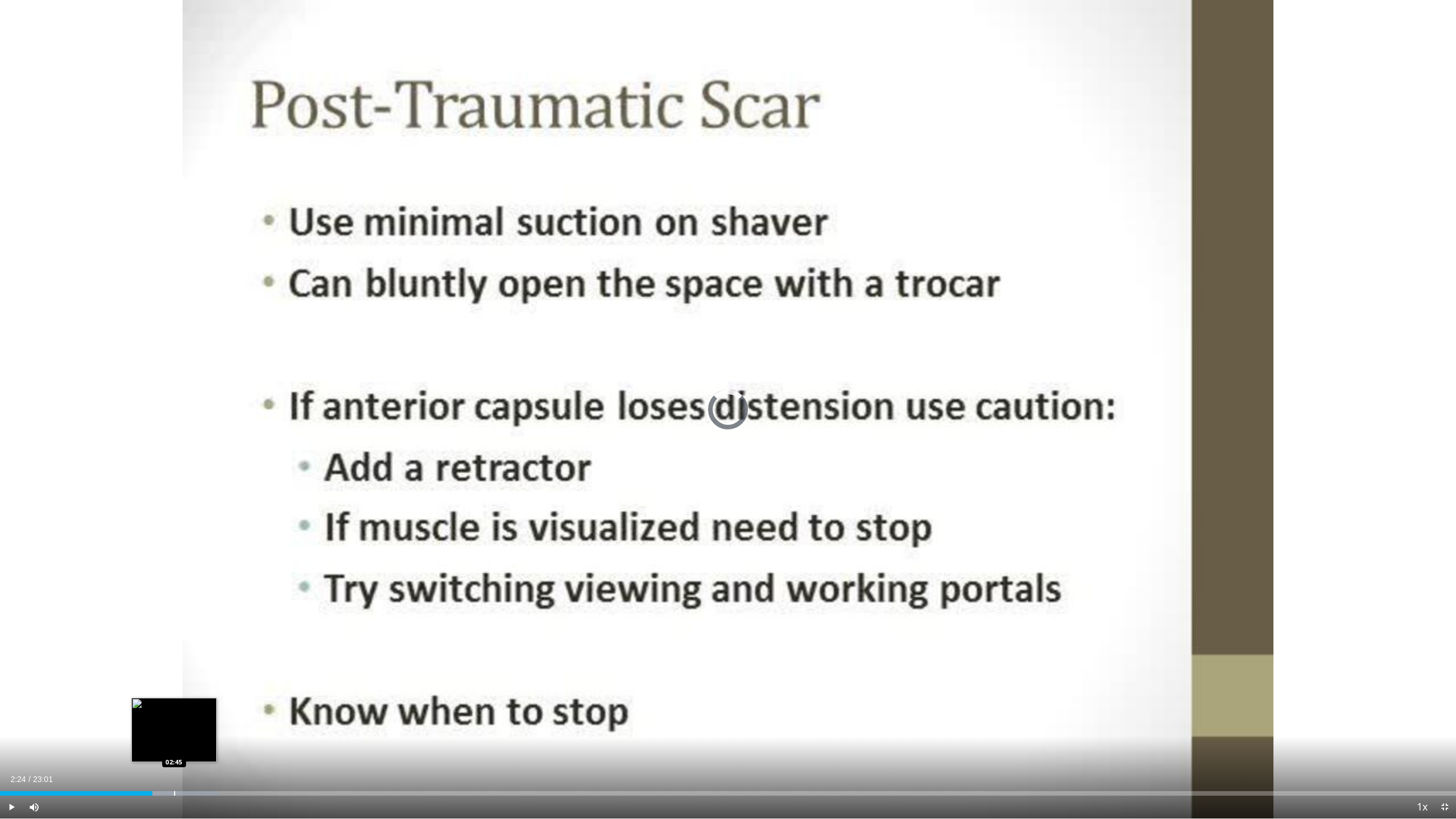
click at [174, 735] on div "Progress Bar" at bounding box center [175, 793] width 1 height 5
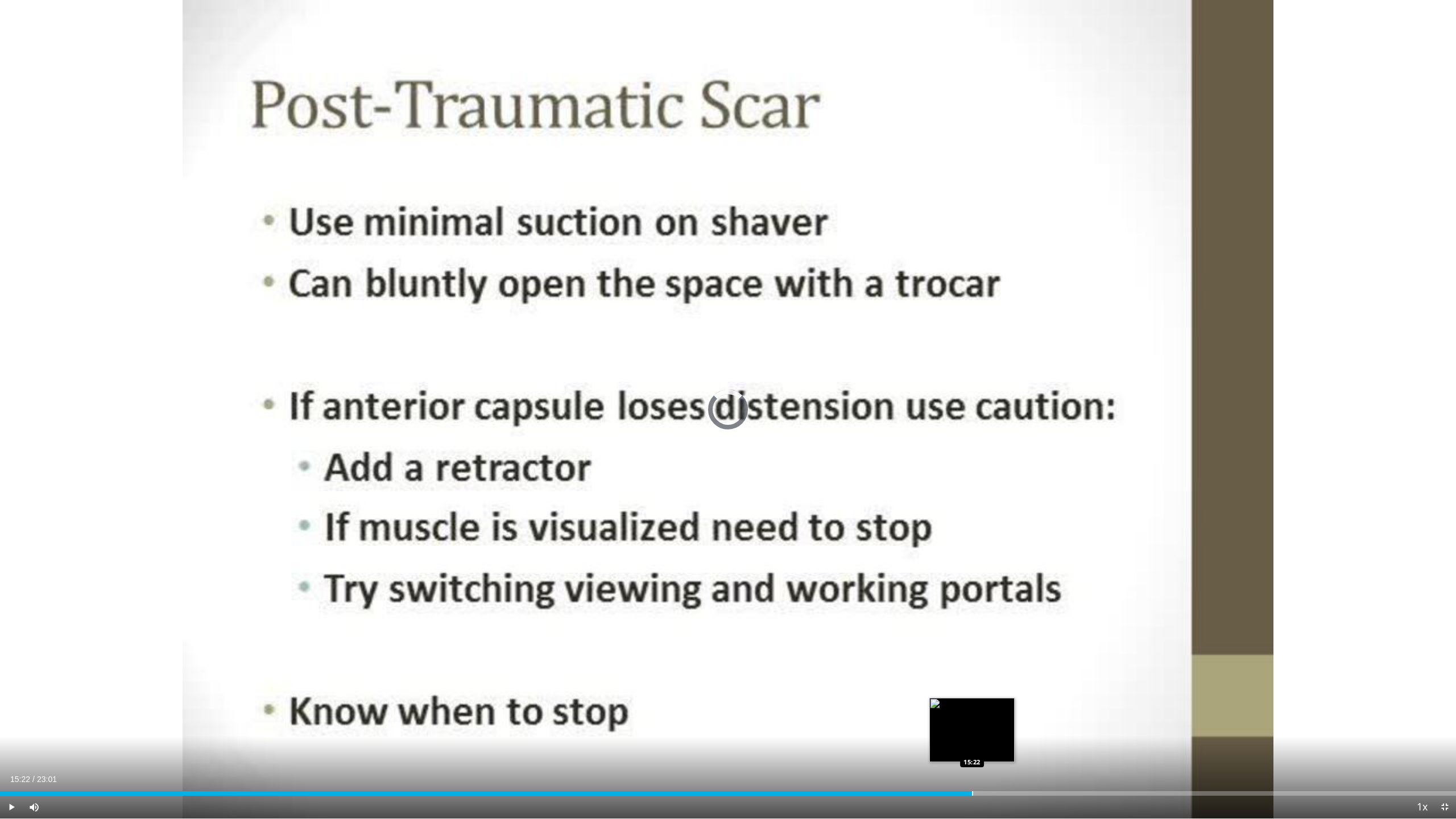
click at [972, 735] on div "Progress Bar" at bounding box center [973, 793] width 1 height 5
click at [950, 735] on div "Loaded : 71.54% 15:25 15:01" at bounding box center [728, 790] width 1456 height 11
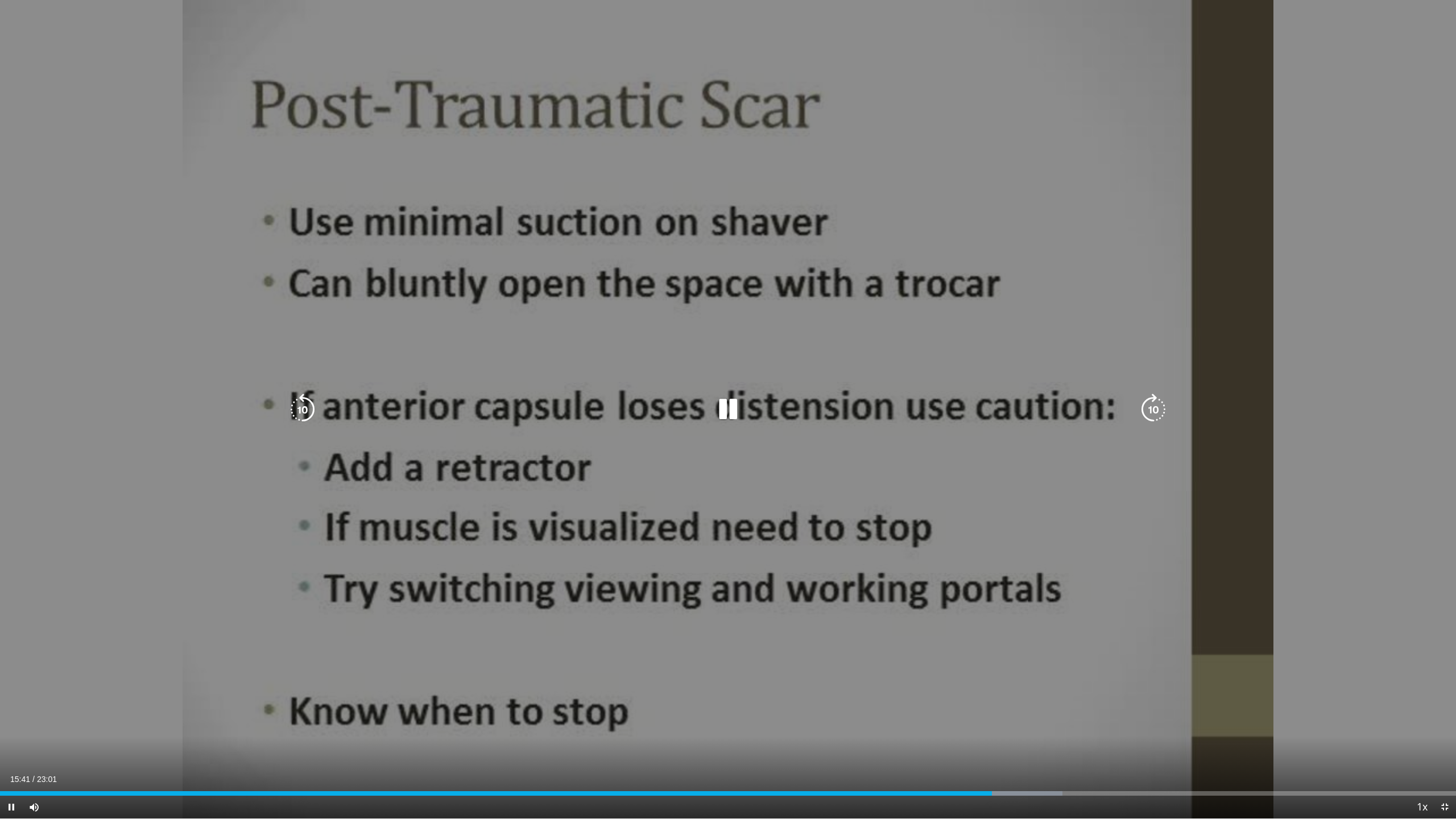
click at [734, 415] on icon "Video Player" at bounding box center [728, 409] width 32 height 32
click at [724, 403] on icon "Video Player" at bounding box center [728, 409] width 32 height 32
click at [728, 414] on icon "Video Player" at bounding box center [728, 409] width 32 height 32
click at [728, 407] on icon "Video Player" at bounding box center [728, 409] width 32 height 32
click at [732, 416] on icon "Video Player" at bounding box center [728, 409] width 32 height 32
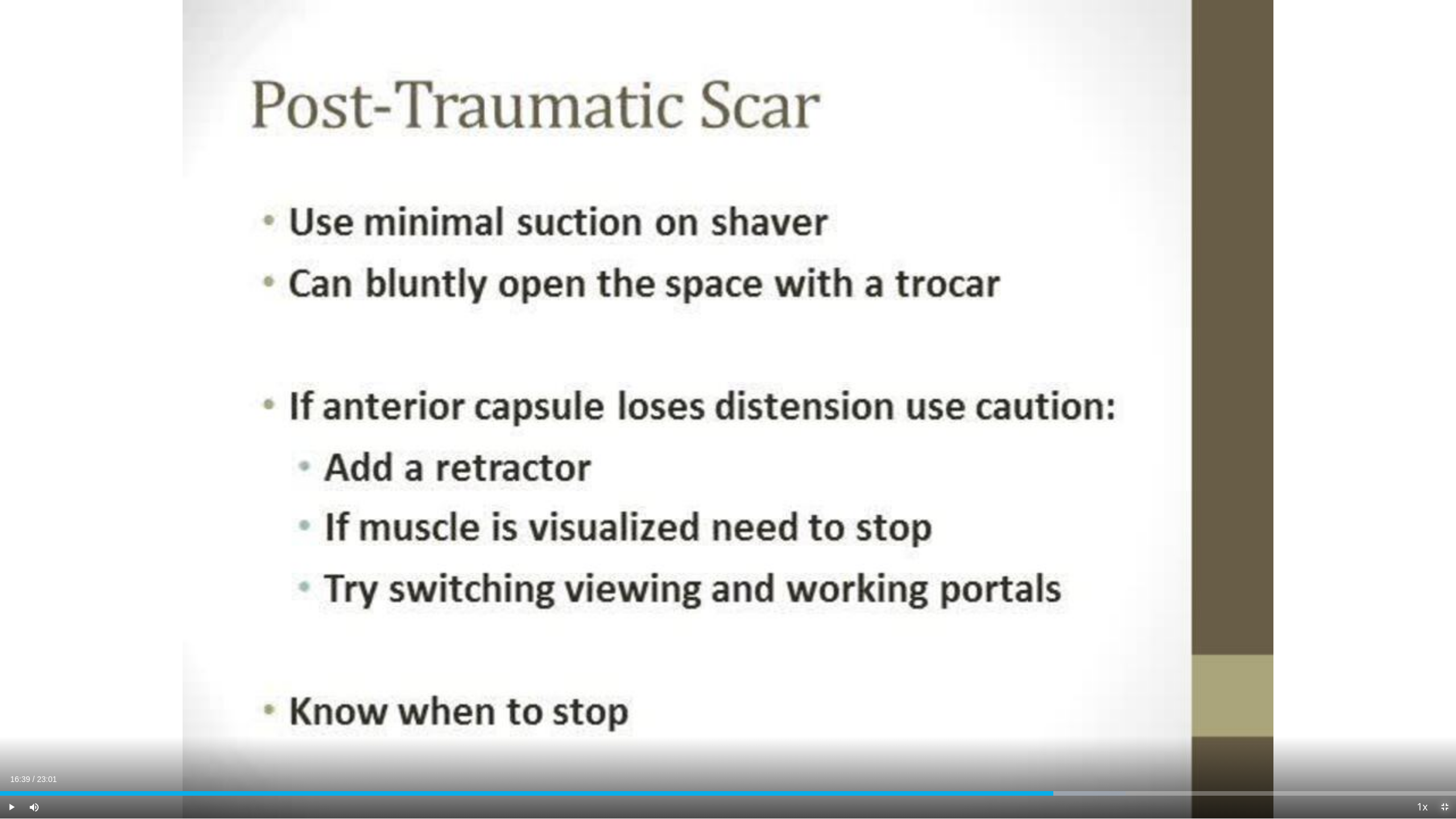
click at [1440, 735] on span "Video Player" at bounding box center [1444, 807] width 23 height 23
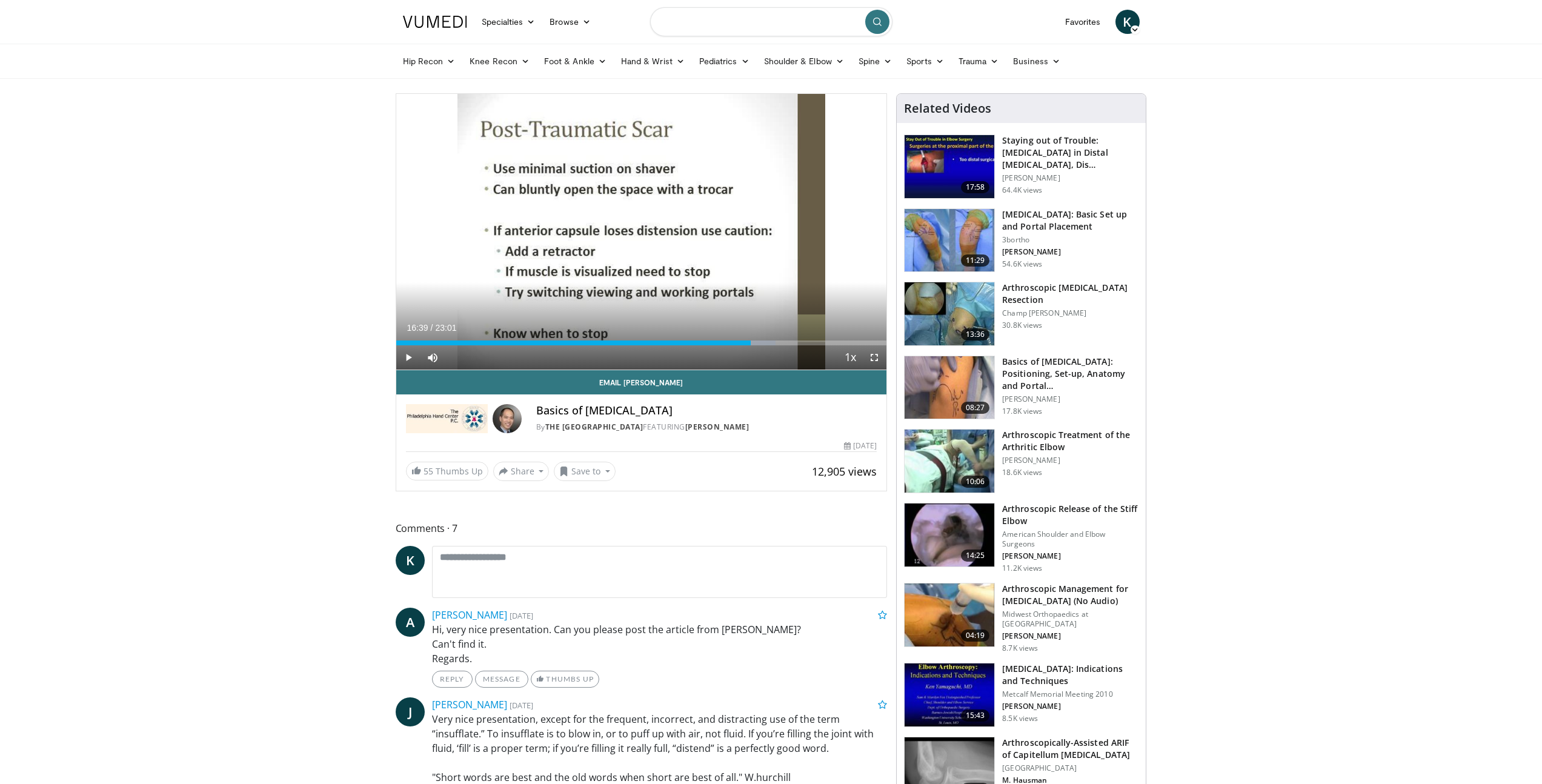
click at [773, 19] on input "Search topics, interventions" at bounding box center [771, 22] width 242 height 29
type input "**********"
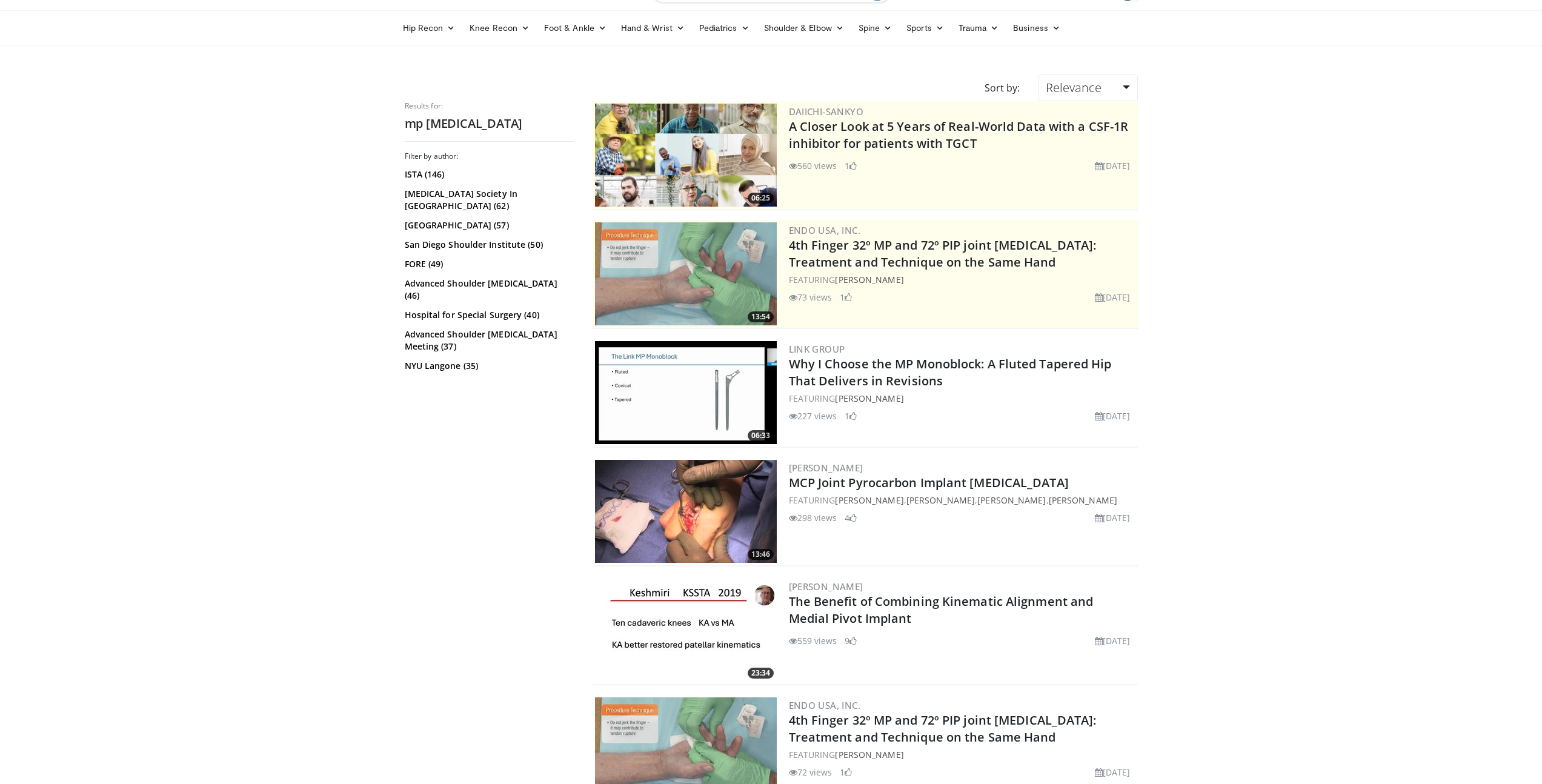
scroll to position [106, 0]
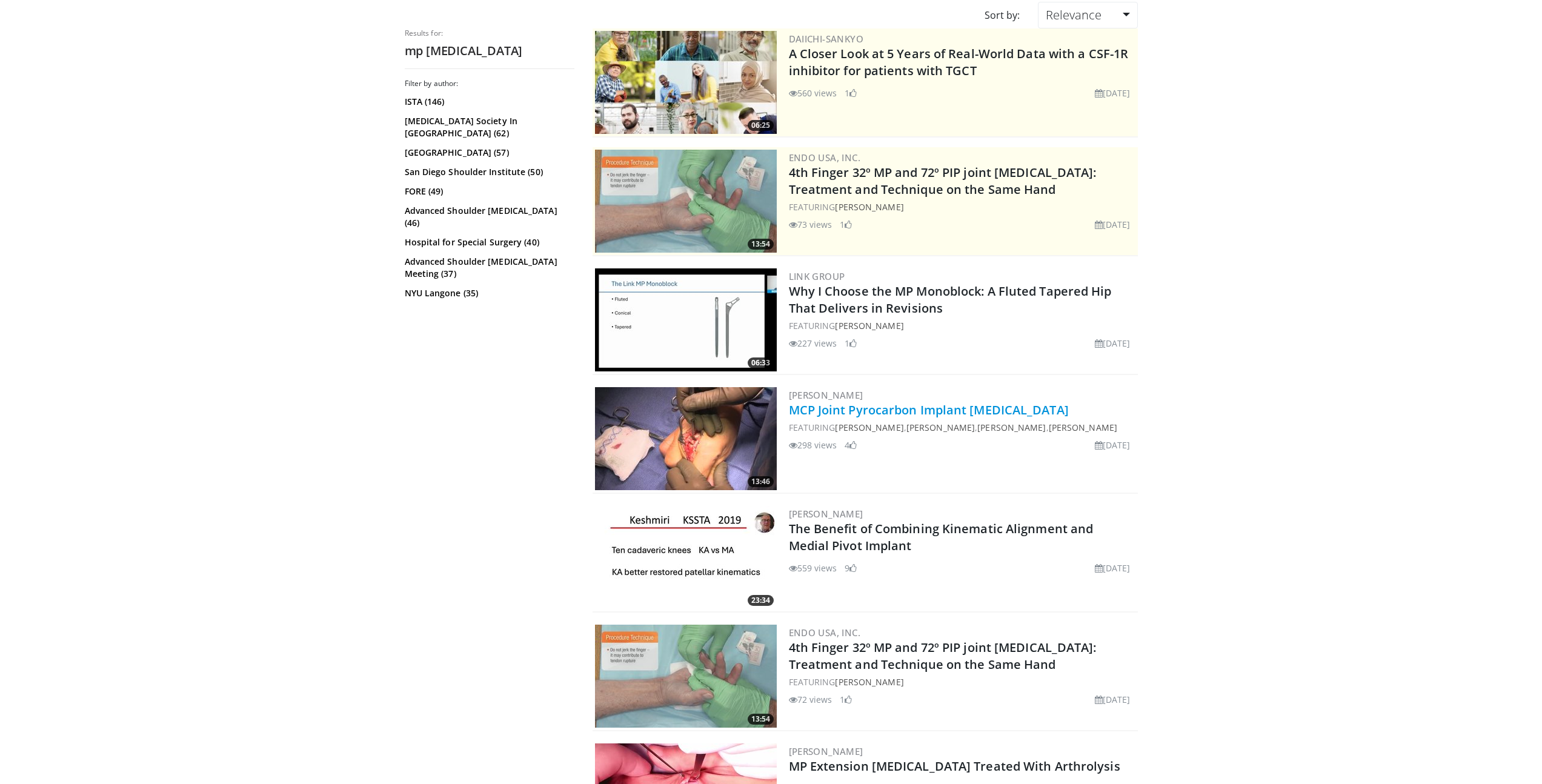
click at [911, 414] on link "MCP Joint Pyrocarbon Implant [MEDICAL_DATA]" at bounding box center [929, 409] width 280 height 16
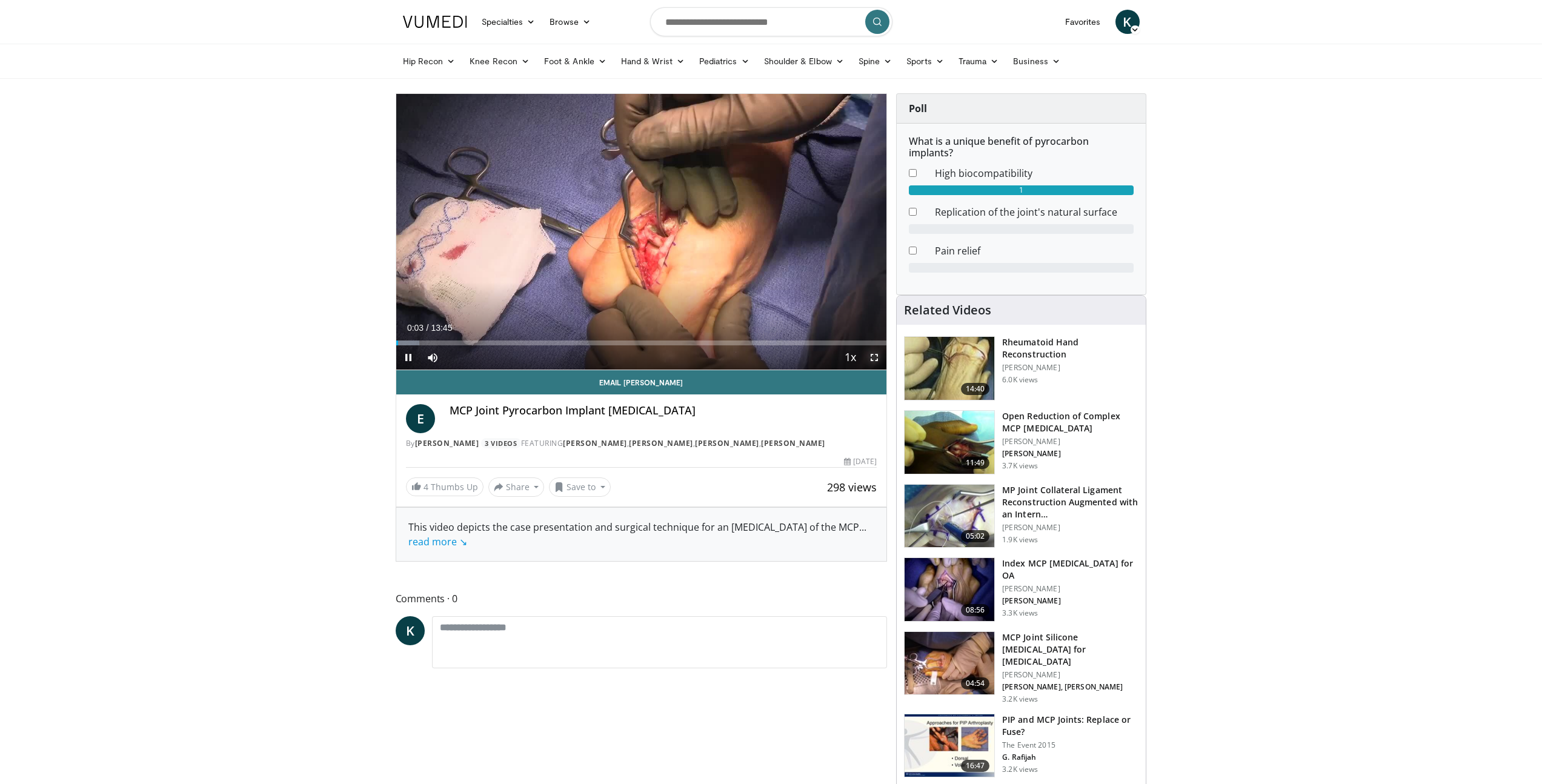
click at [875, 357] on span "Video Player" at bounding box center [874, 357] width 24 height 24
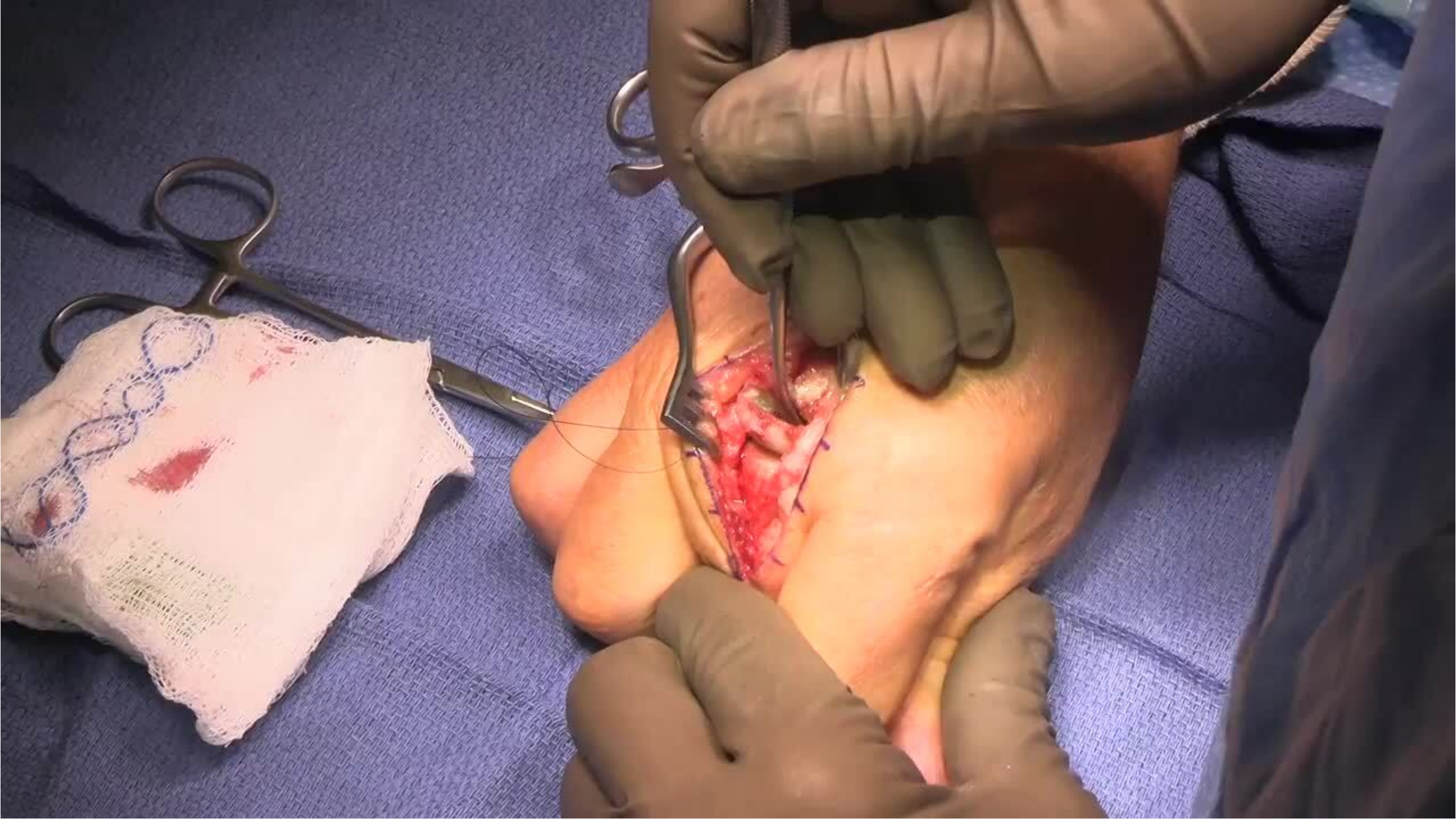
click at [728, 409] on div "10 seconds Tap to unmute" at bounding box center [728, 409] width 1456 height 818
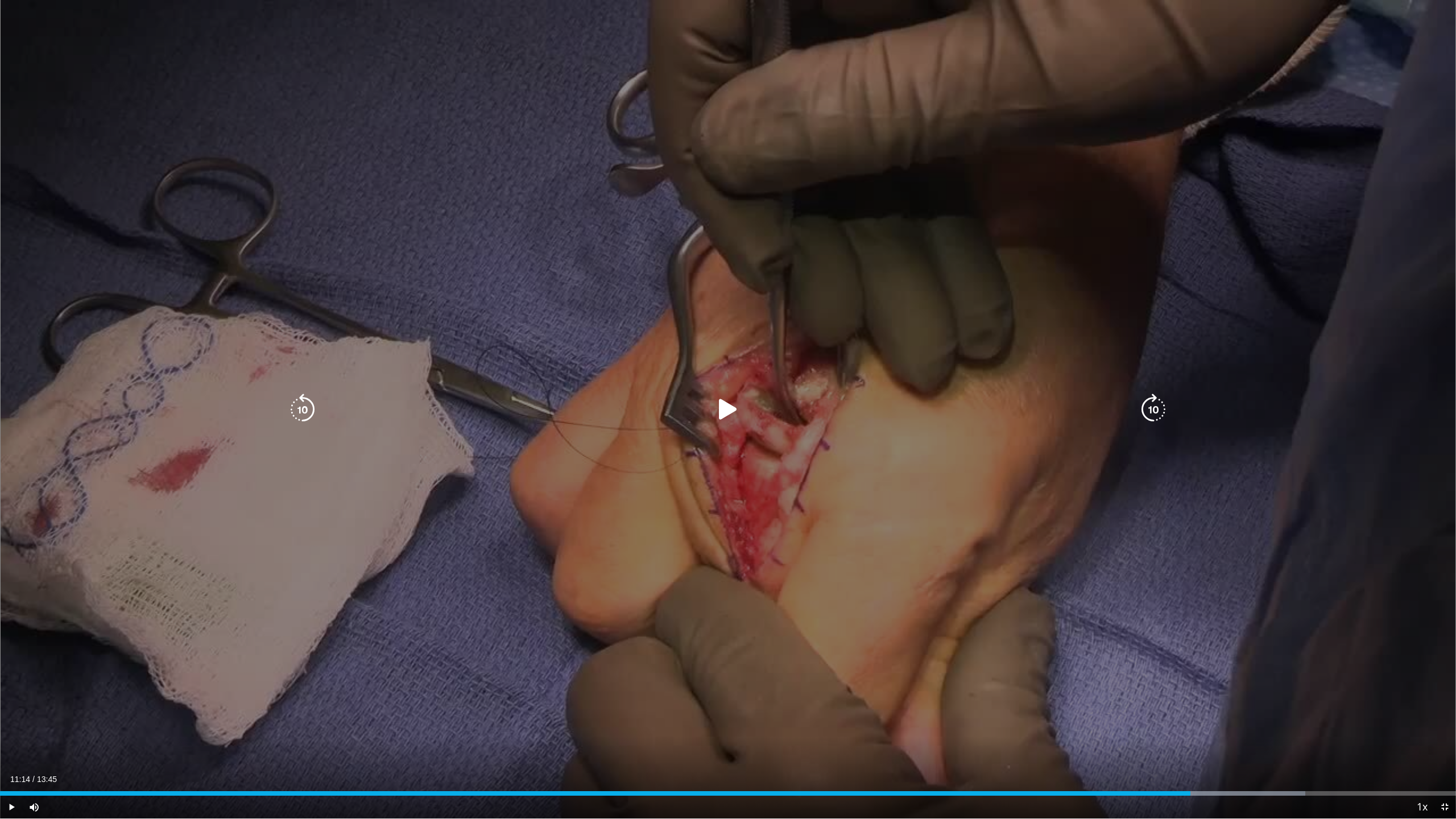
click at [718, 405] on icon "Video Player" at bounding box center [728, 409] width 32 height 32
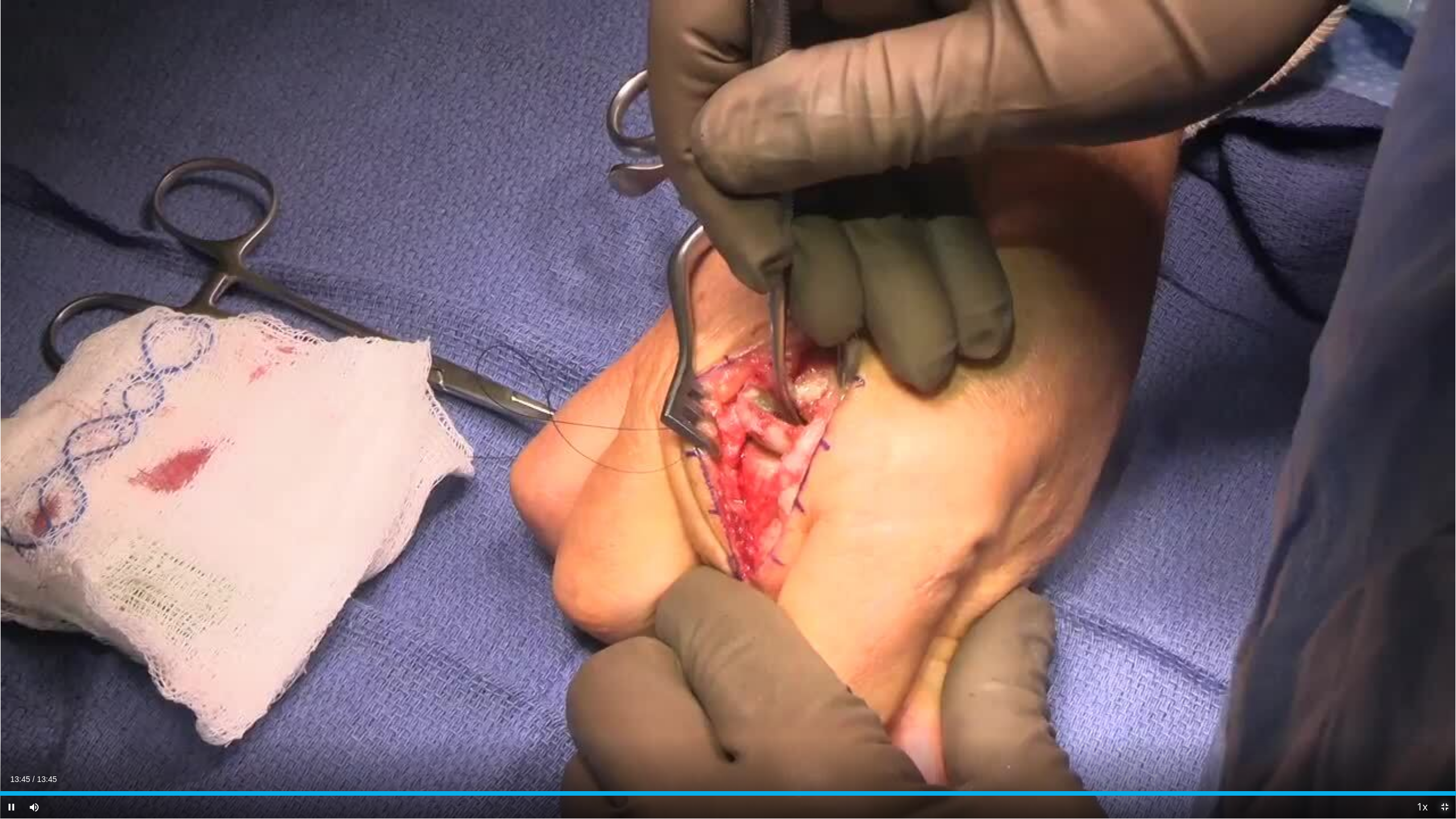
click at [1440, 735] on span "Video Player" at bounding box center [1444, 807] width 23 height 23
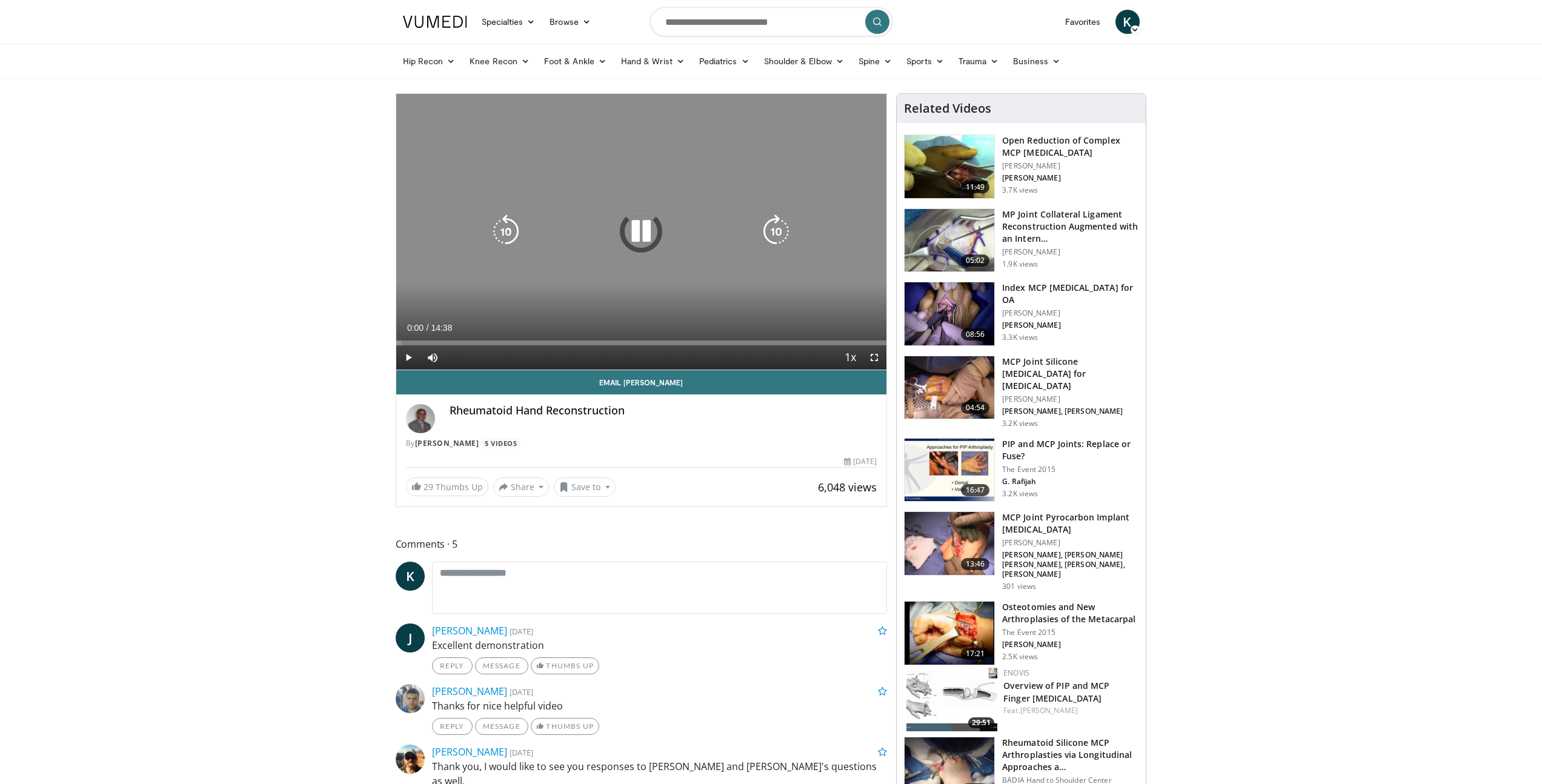
click at [641, 233] on icon "Video Player" at bounding box center [641, 232] width 34 height 34
